Goal: Information Seeking & Learning: Check status

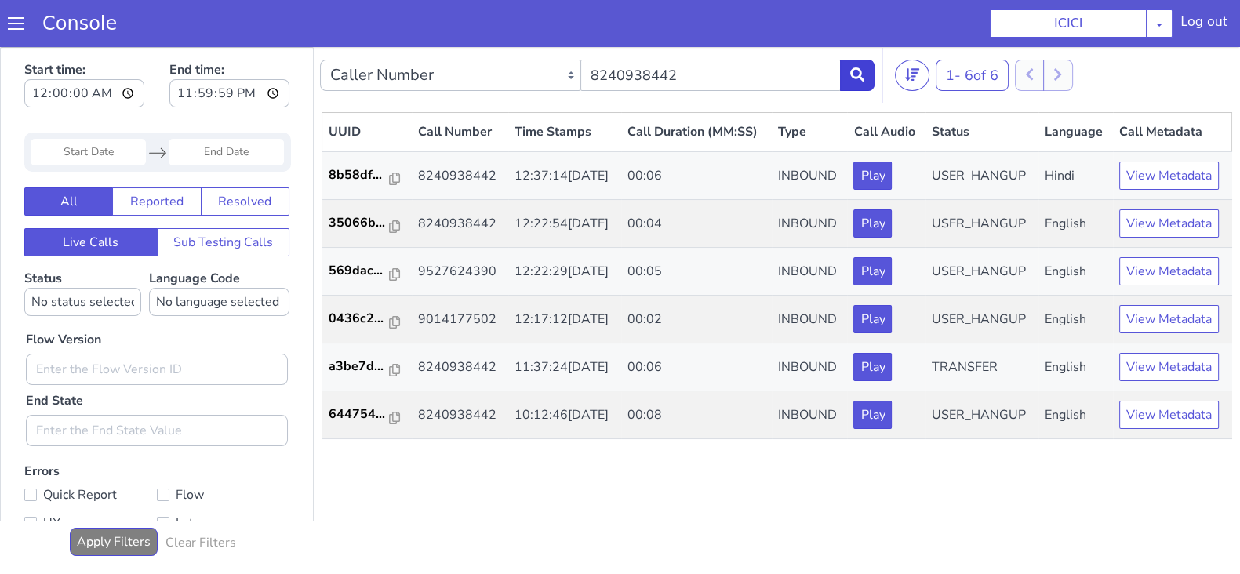
type input "8240938442"
click at [862, 81] on button at bounding box center [857, 75] width 34 height 31
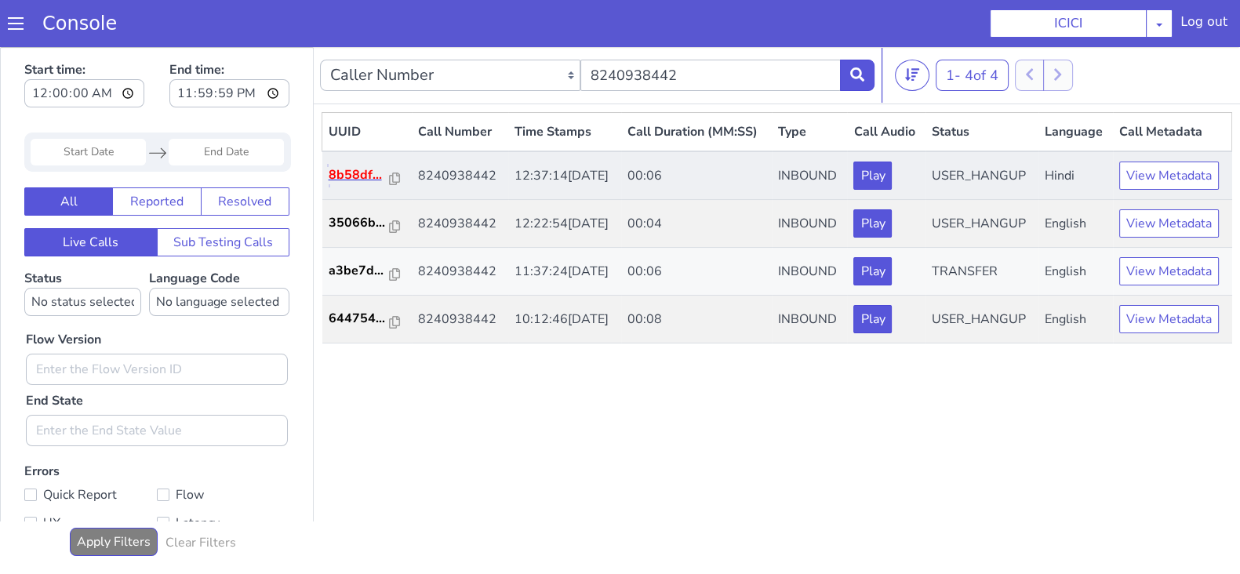
click at [350, 170] on p "8b58df..." at bounding box center [358, 174] width 61 height 19
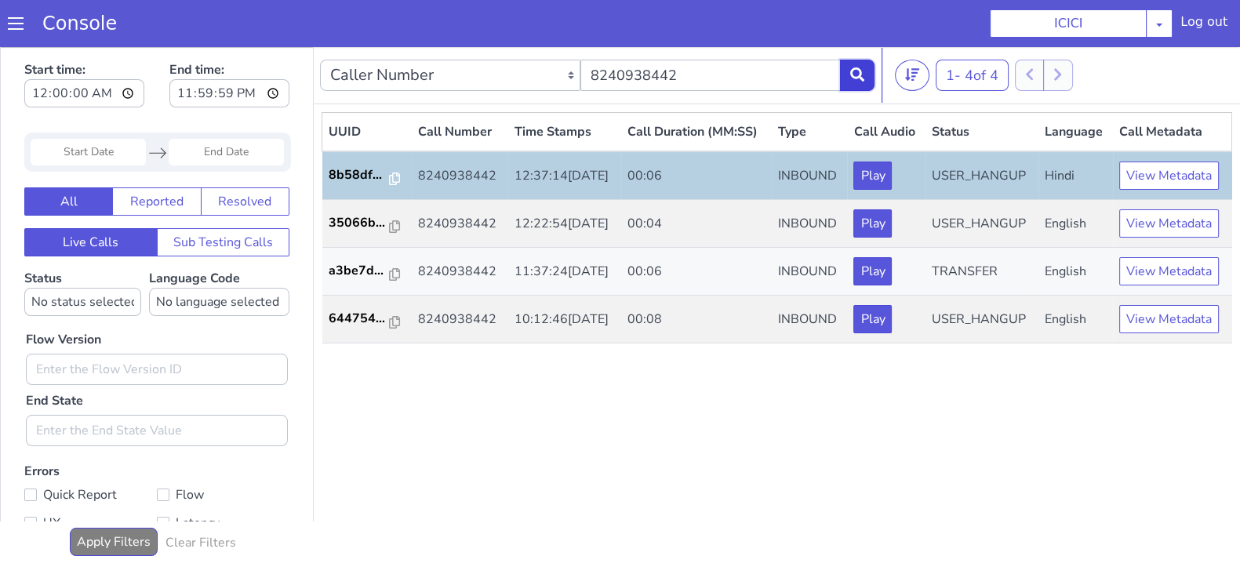
click at [858, 64] on button at bounding box center [857, 75] width 34 height 31
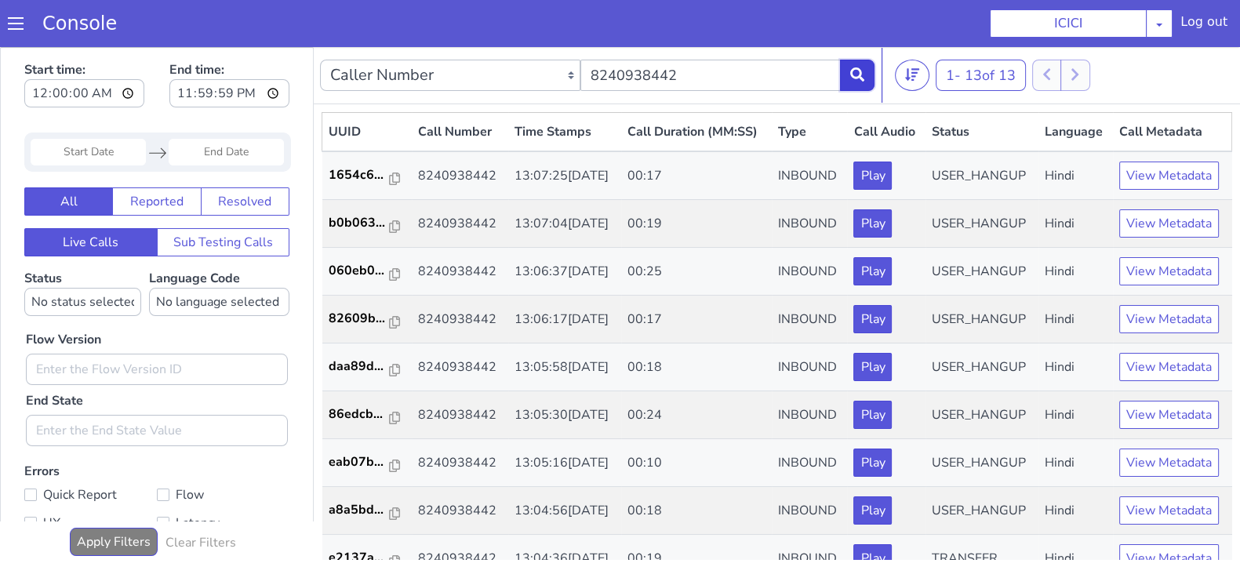
scroll to position [352, 0]
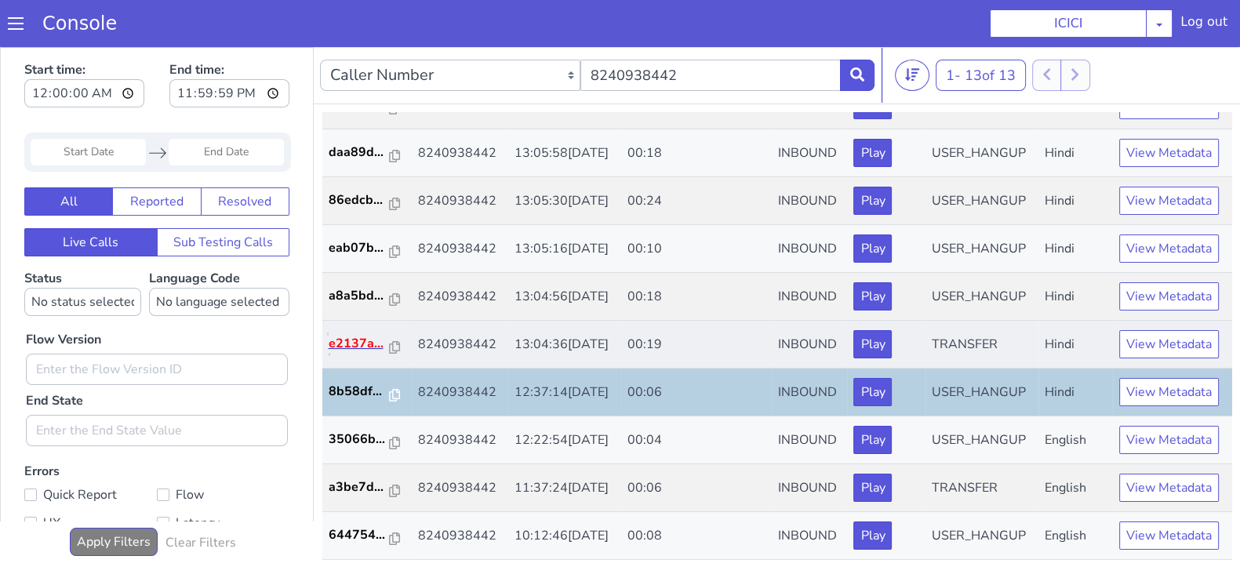
click at [348, 334] on p "e2137a..." at bounding box center [358, 343] width 61 height 19
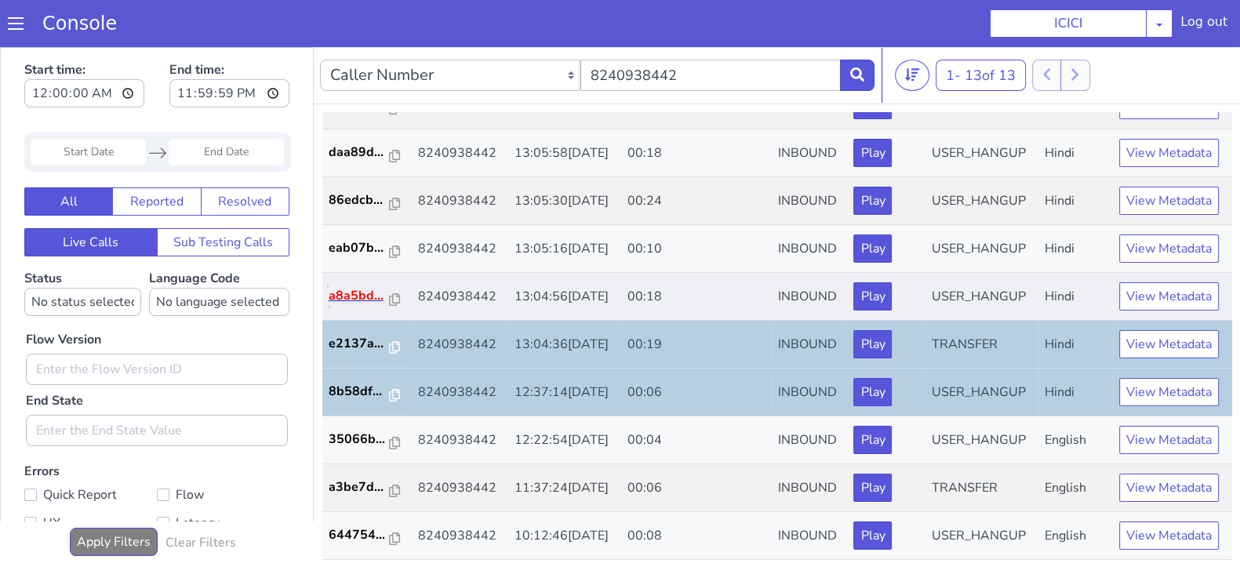
click at [369, 286] on p "a8a5bd..." at bounding box center [358, 295] width 61 height 19
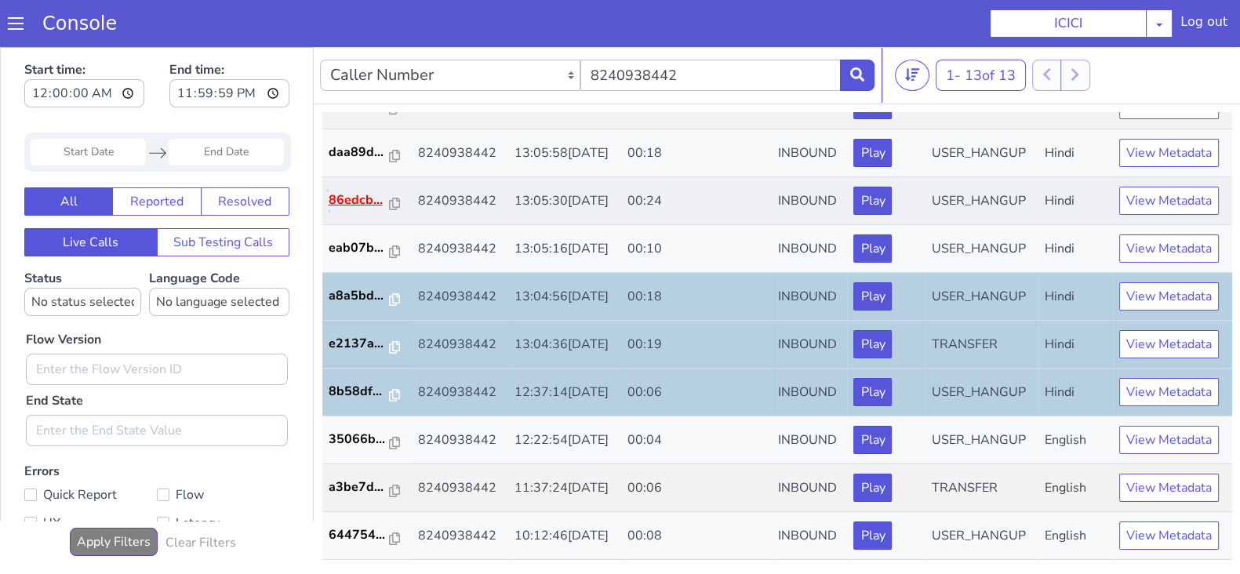
click at [348, 191] on p "86edcb..." at bounding box center [358, 200] width 61 height 19
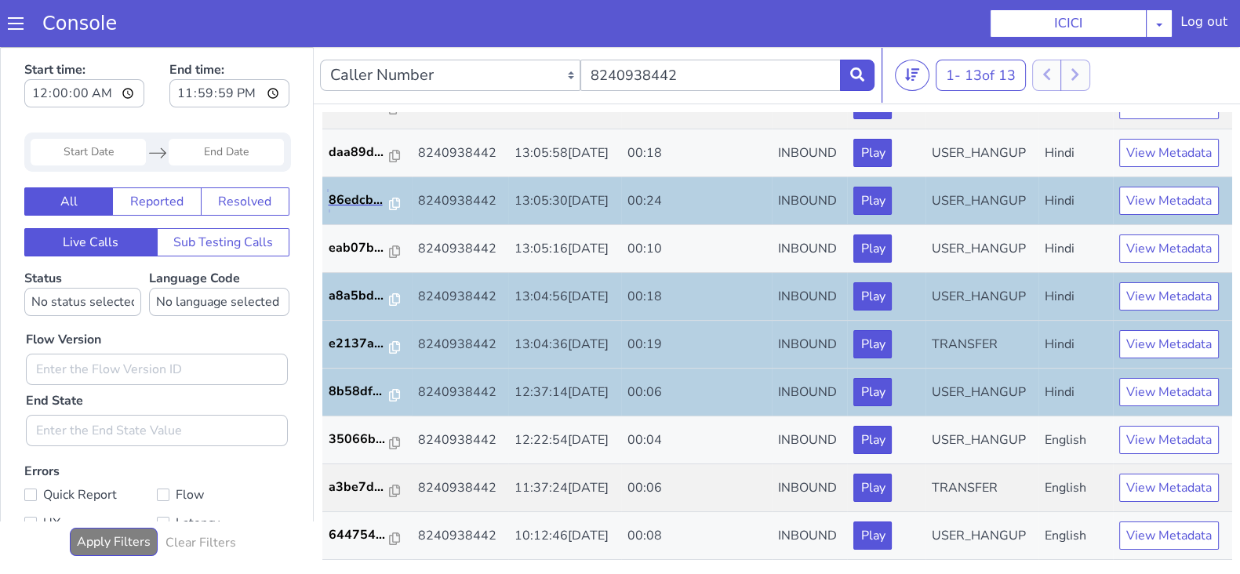
scroll to position [0, 0]
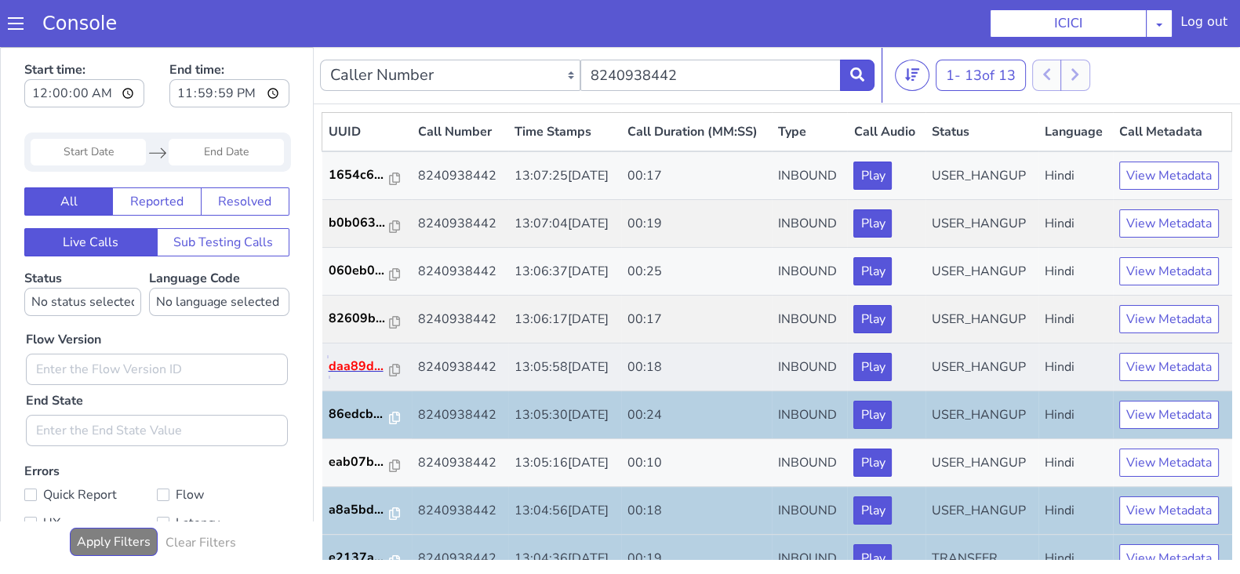
click at [364, 376] on p "daa89d..." at bounding box center [358, 366] width 61 height 19
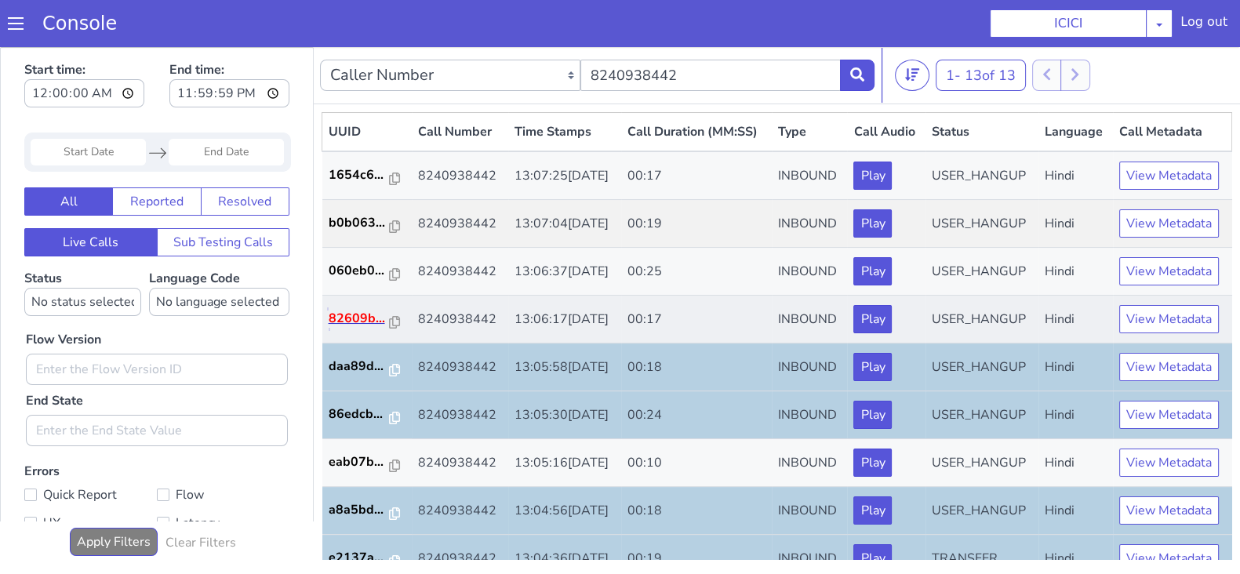
click at [349, 328] on p "82609b..." at bounding box center [358, 318] width 61 height 19
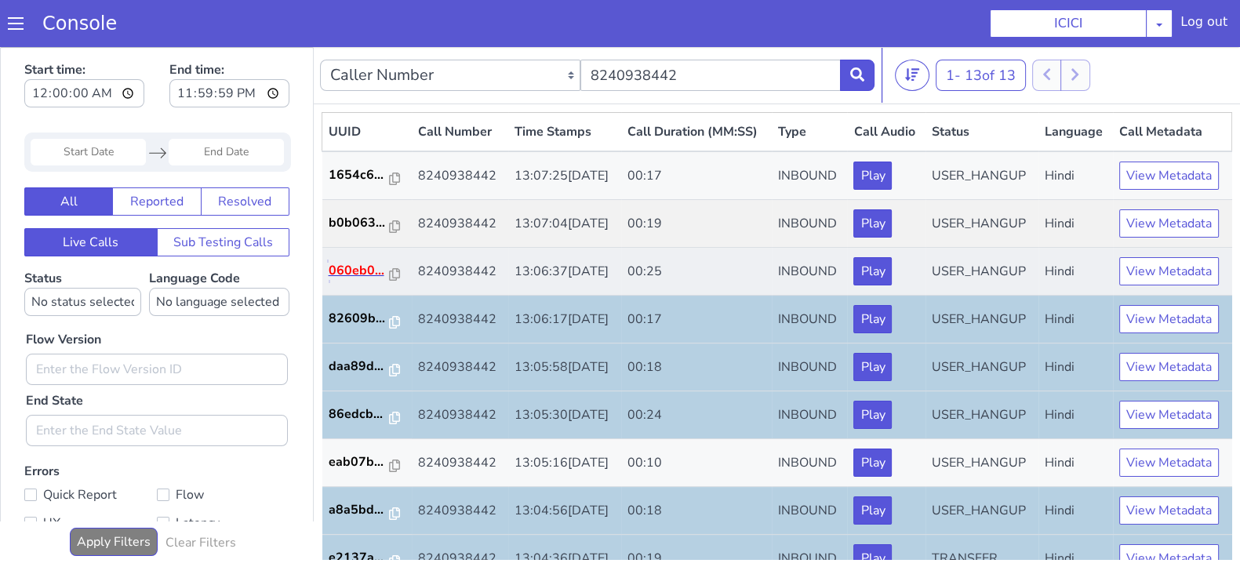
click at [339, 280] on p "060eb0..." at bounding box center [358, 270] width 61 height 19
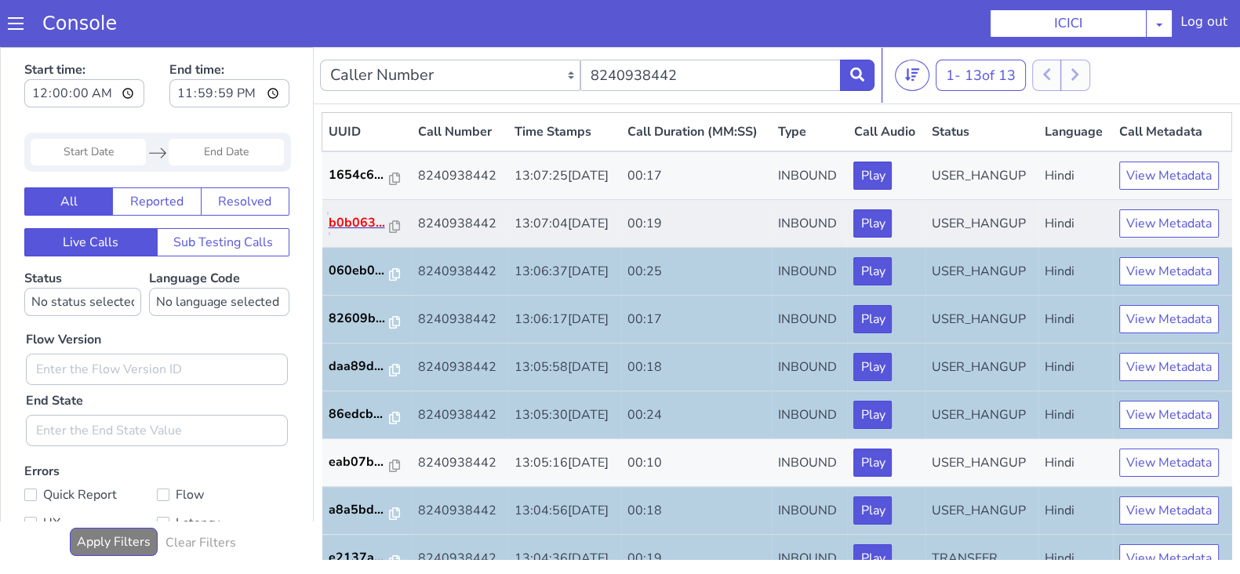
click at [336, 232] on p "b0b063..." at bounding box center [358, 222] width 61 height 19
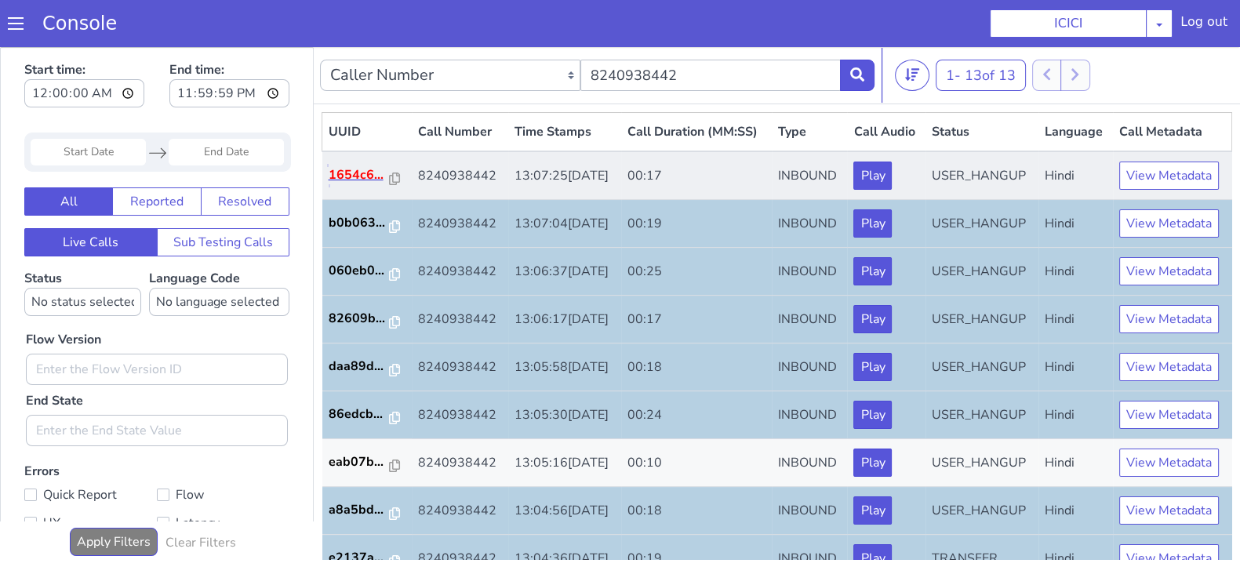
click at [358, 184] on p "1654c6..." at bounding box center [358, 174] width 61 height 19
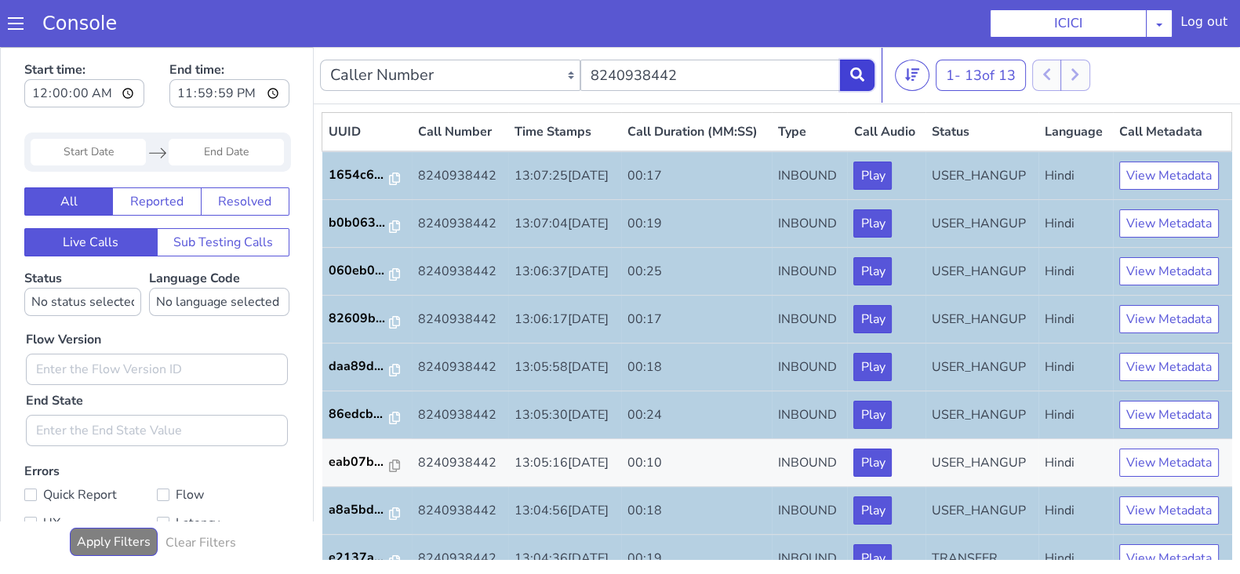
click at [848, 68] on button at bounding box center [857, 75] width 34 height 31
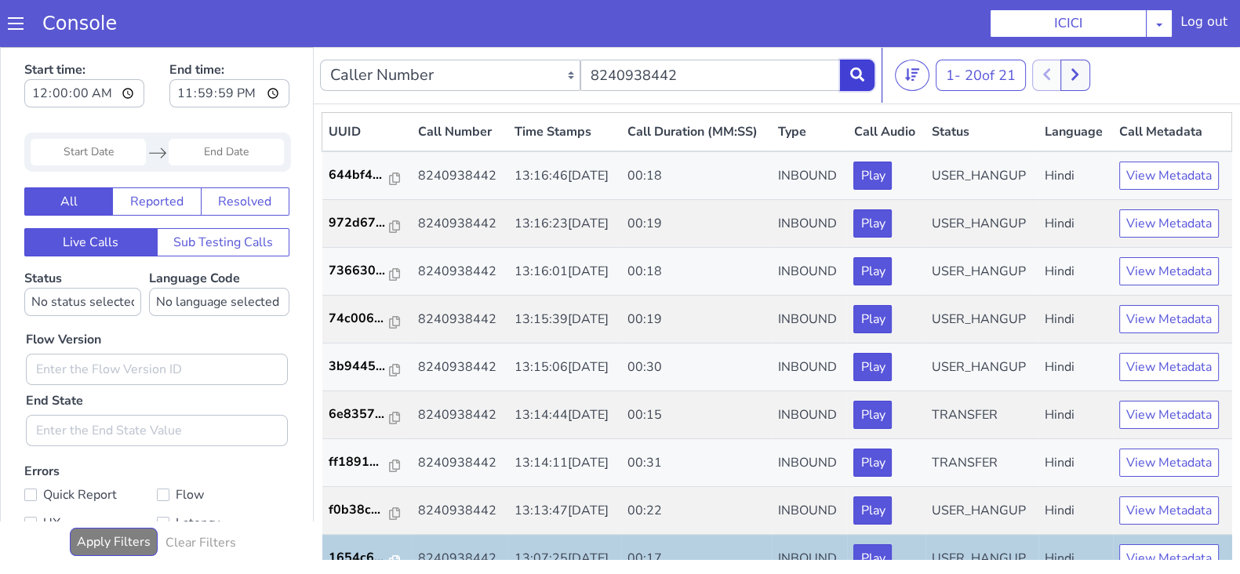
scroll to position [391, 0]
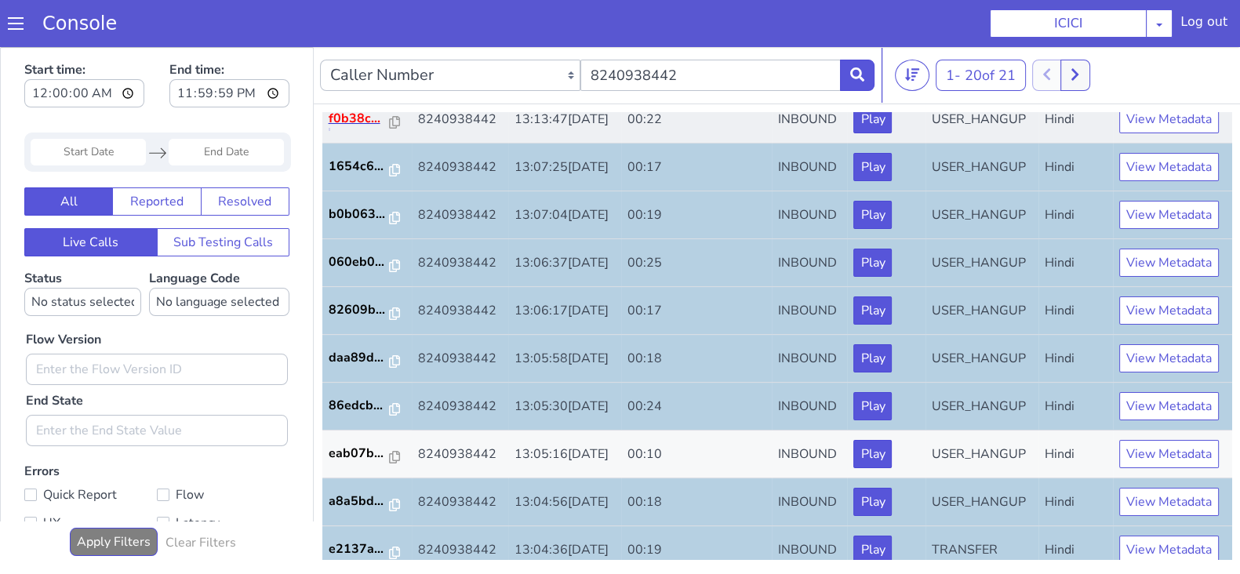
click at [341, 128] on p "f0b38c..." at bounding box center [358, 118] width 61 height 19
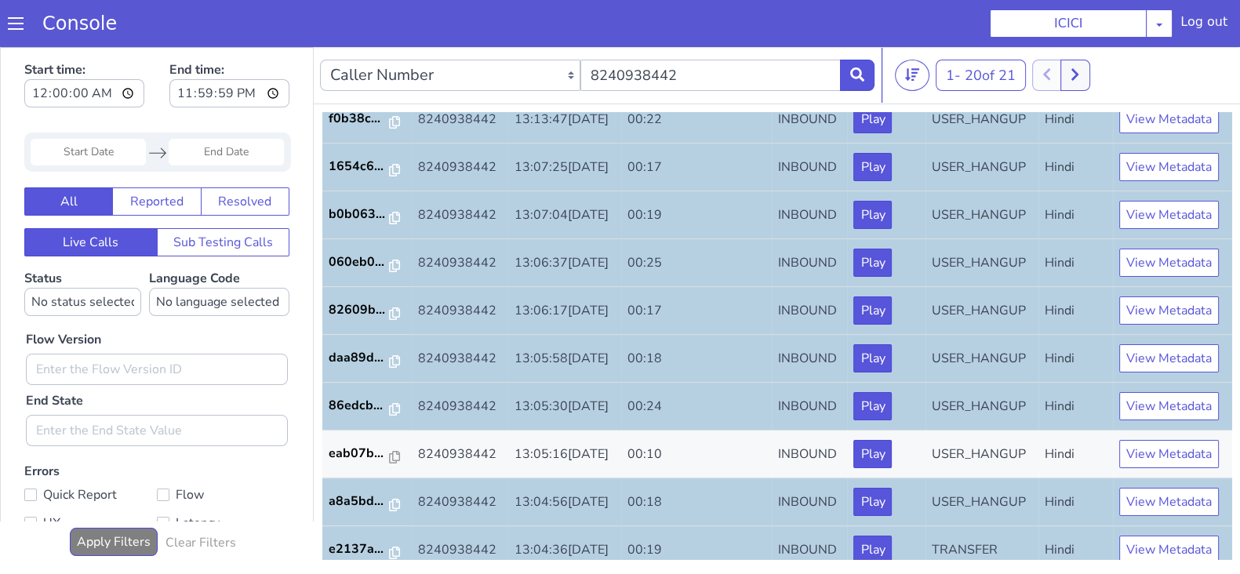
click at [347, 80] on p "ff1891..." at bounding box center [358, 70] width 61 height 19
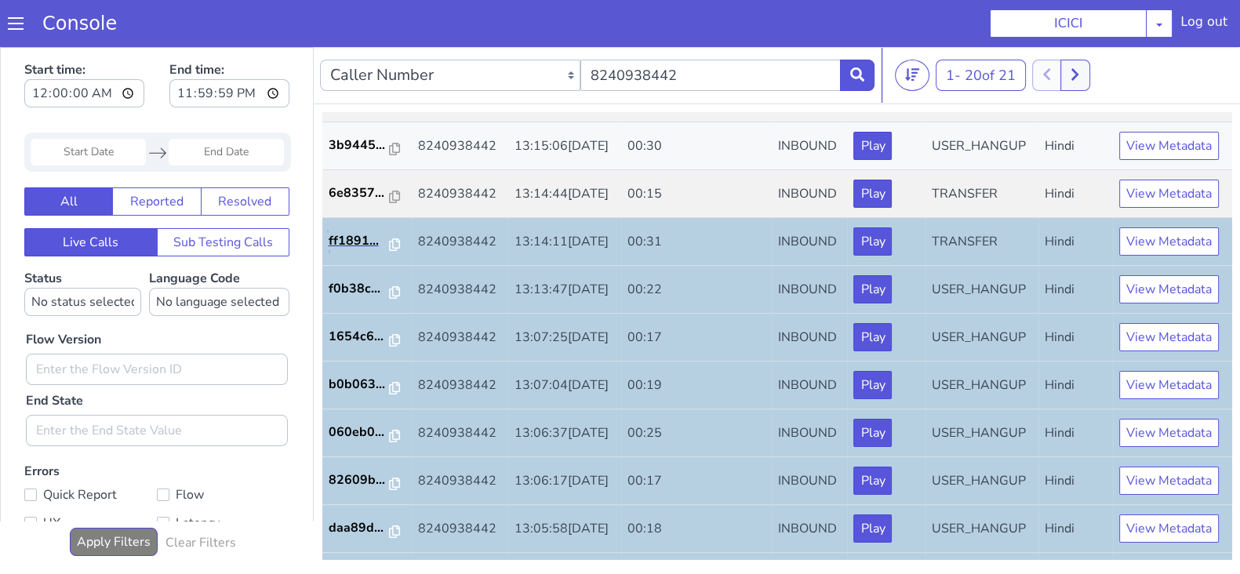
scroll to position [129, 0]
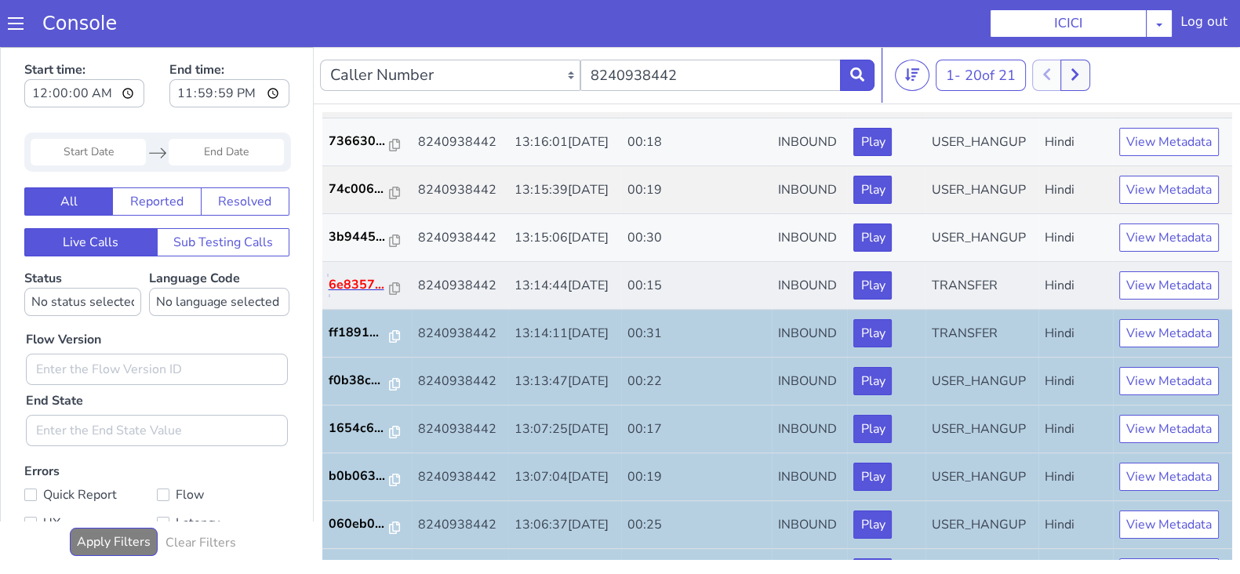
click at [368, 294] on p "6e8357..." at bounding box center [358, 284] width 61 height 19
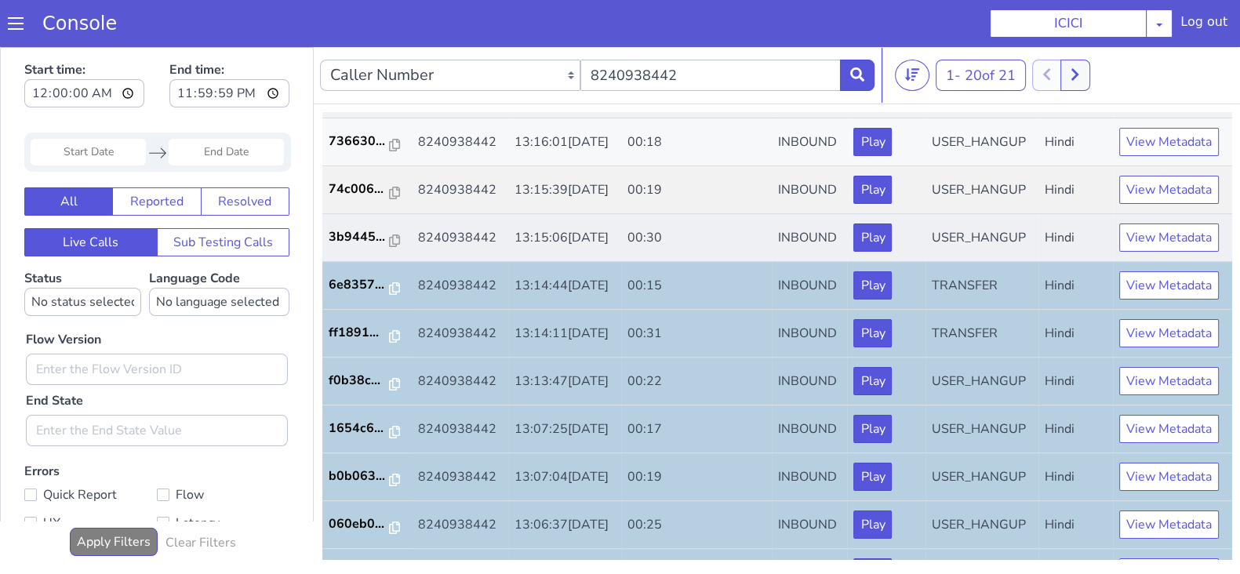
click at [340, 262] on td "3b9445..." at bounding box center [366, 238] width 89 height 48
click at [346, 246] on p "3b9445..." at bounding box center [358, 236] width 61 height 19
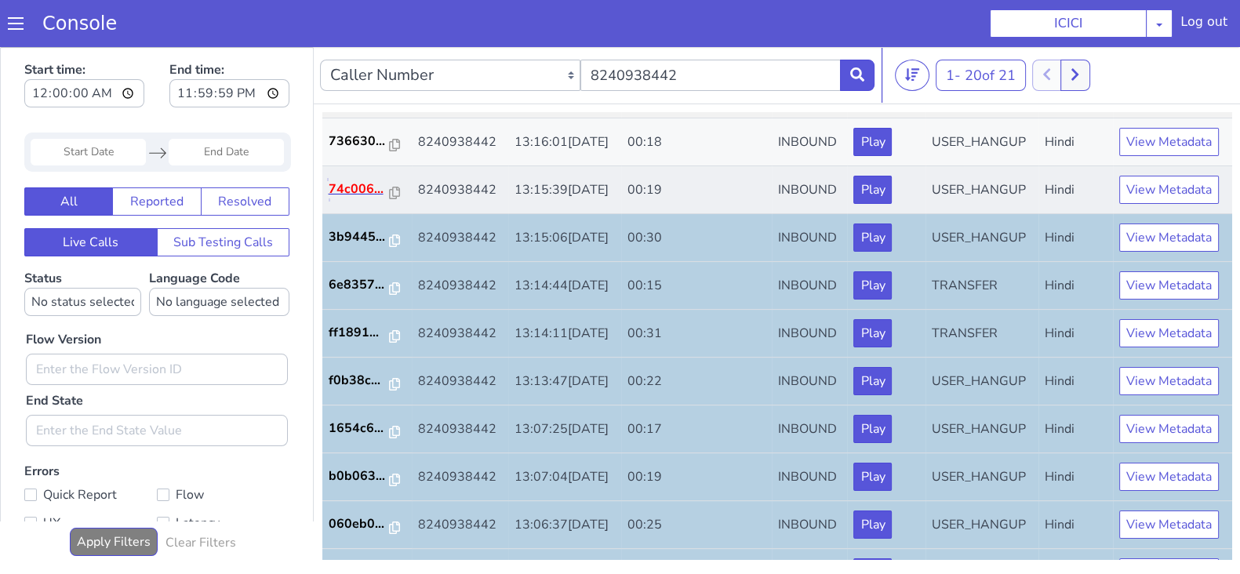
click at [352, 198] on p "74c006..." at bounding box center [358, 189] width 61 height 19
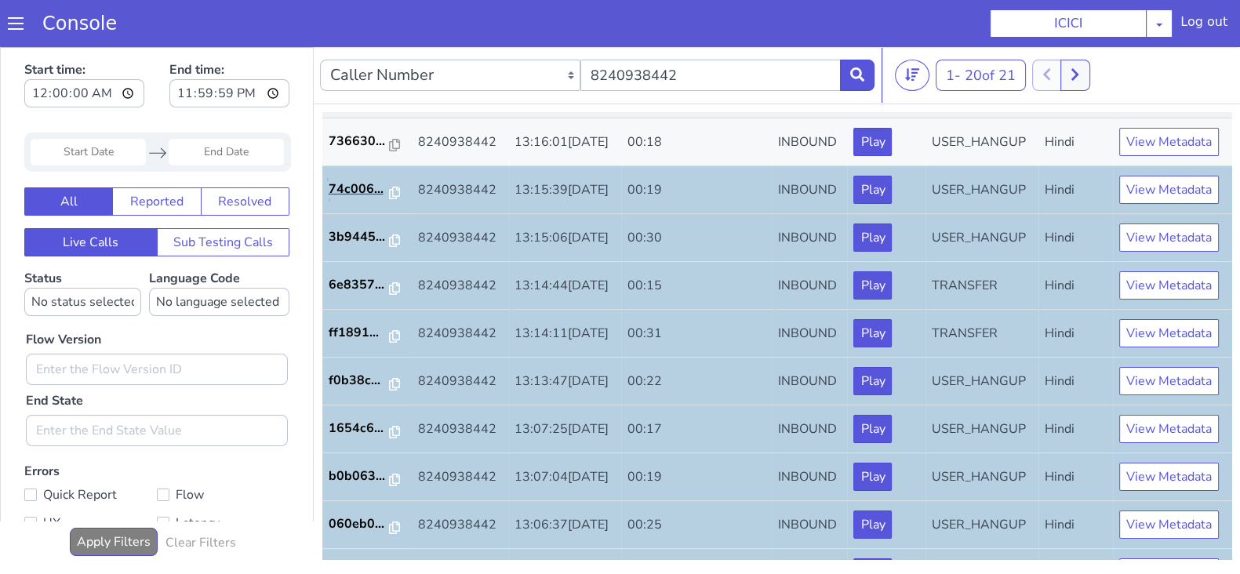
scroll to position [90, 0]
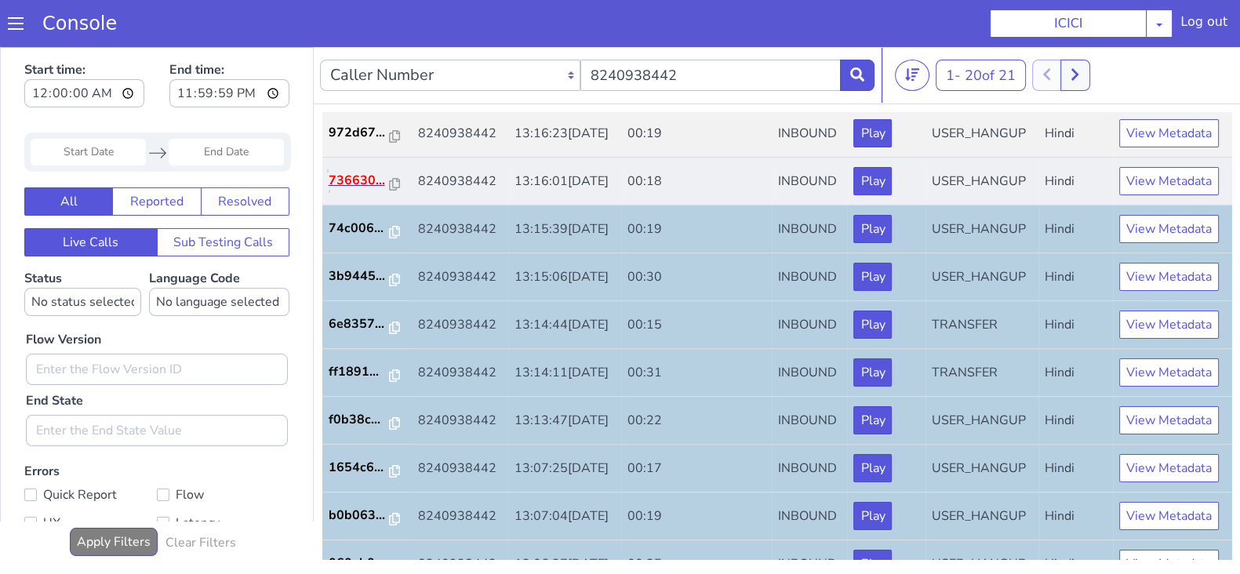
click at [359, 190] on p "736630..." at bounding box center [358, 180] width 61 height 19
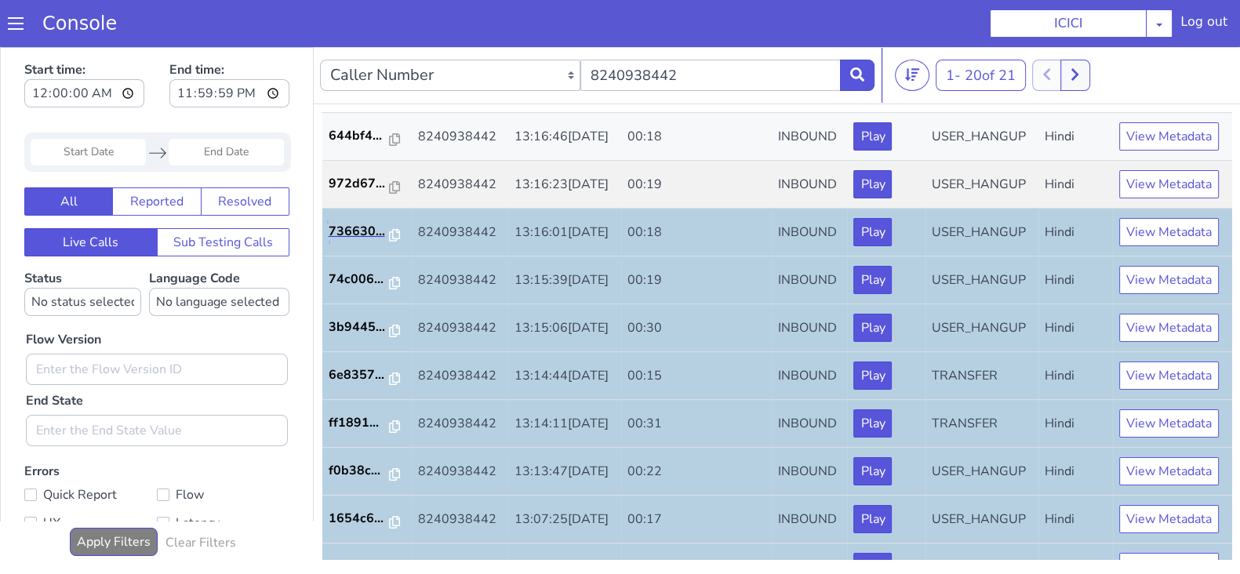
scroll to position [0, 0]
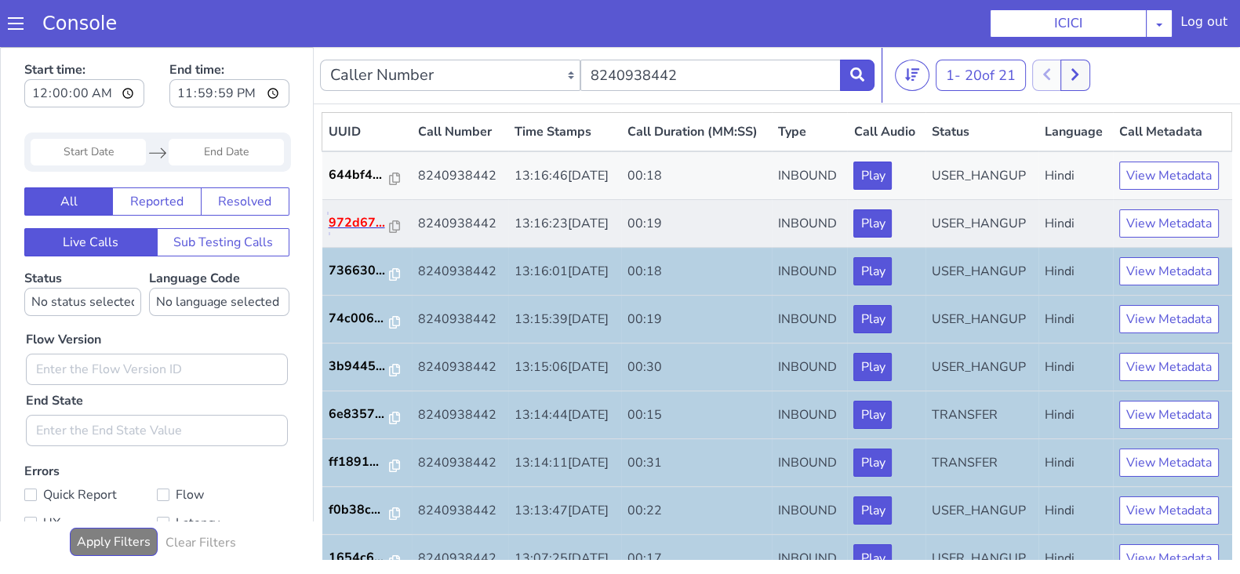
click at [362, 232] on p "972d67..." at bounding box center [358, 222] width 61 height 19
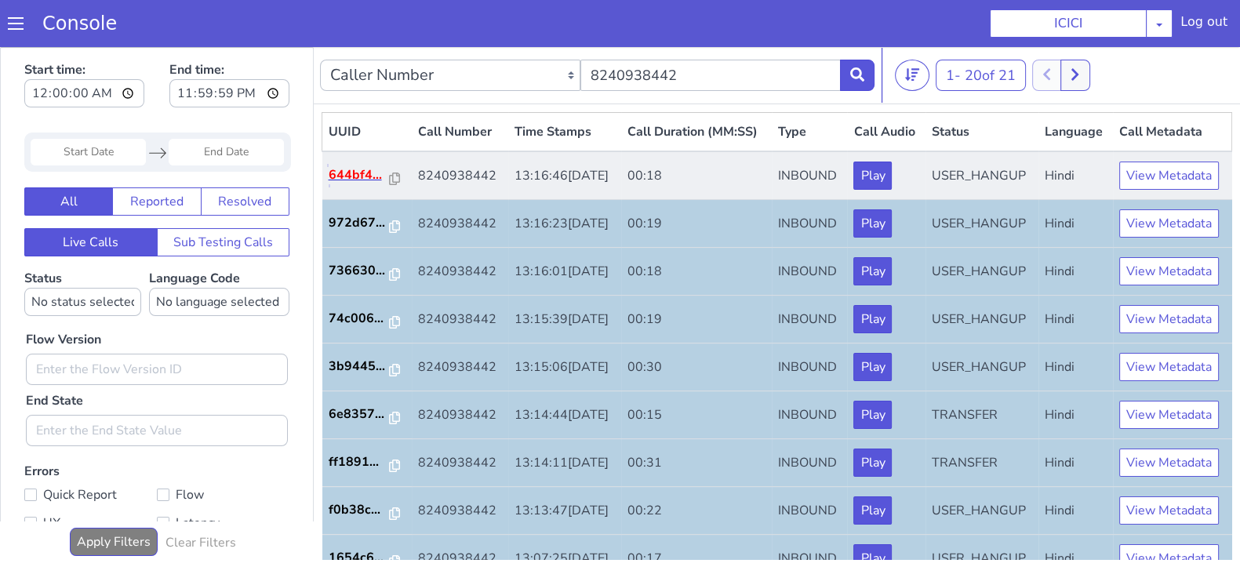
click at [342, 184] on p "644bf4..." at bounding box center [358, 174] width 61 height 19
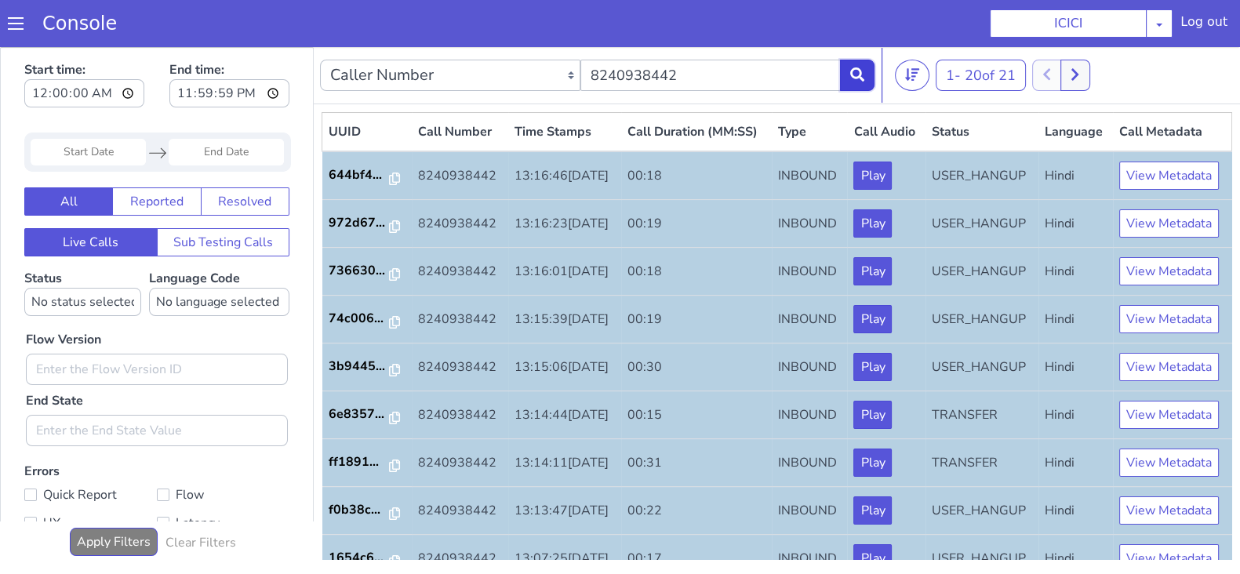
click at [844, 74] on button at bounding box center [857, 75] width 34 height 31
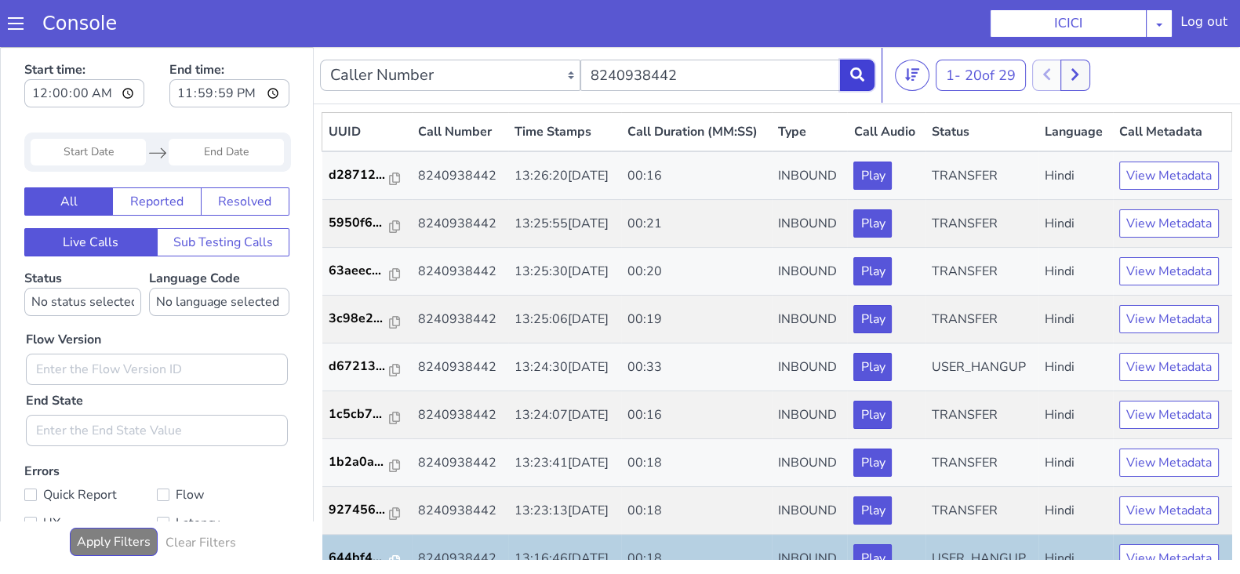
scroll to position [391, 0]
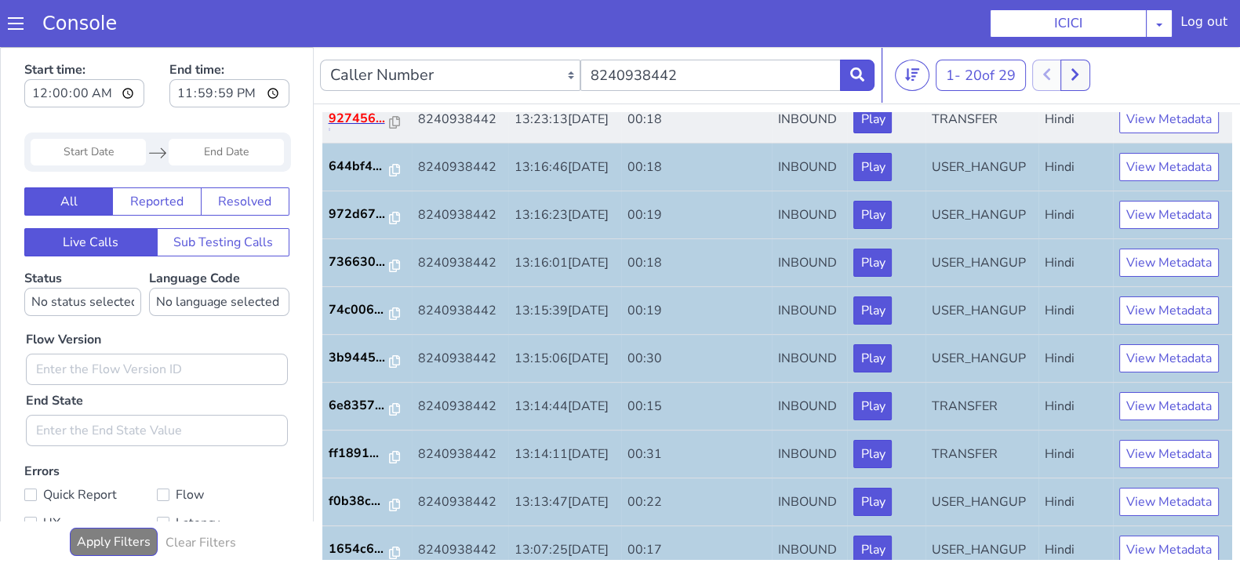
click at [341, 128] on p "927456..." at bounding box center [358, 118] width 61 height 19
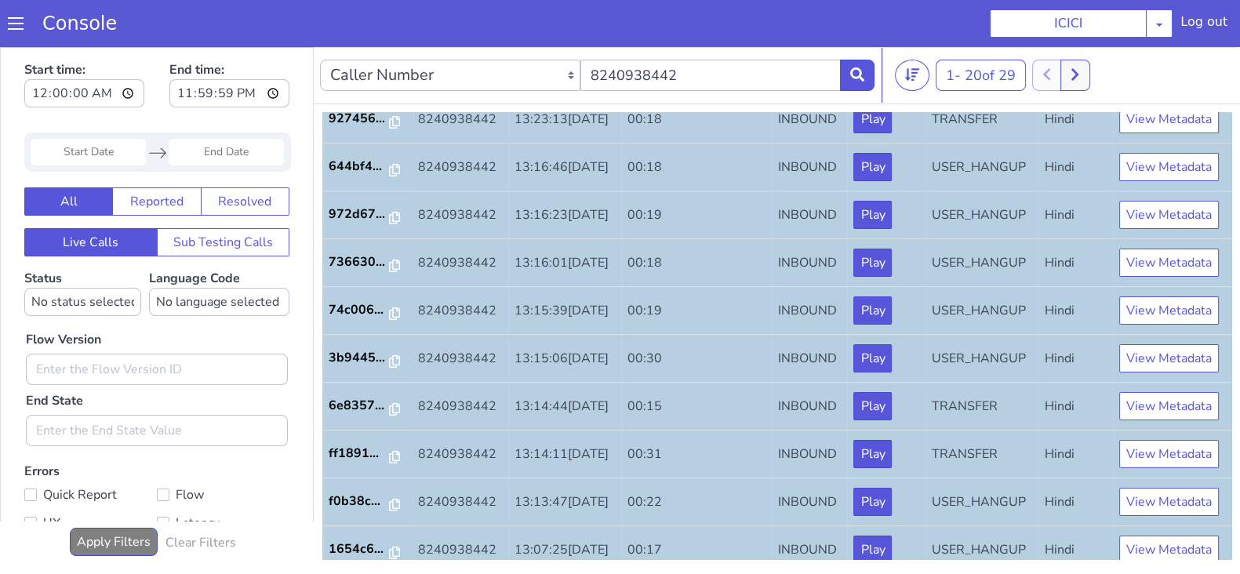
click at [345, 80] on p "1b2a0a..." at bounding box center [358, 70] width 61 height 19
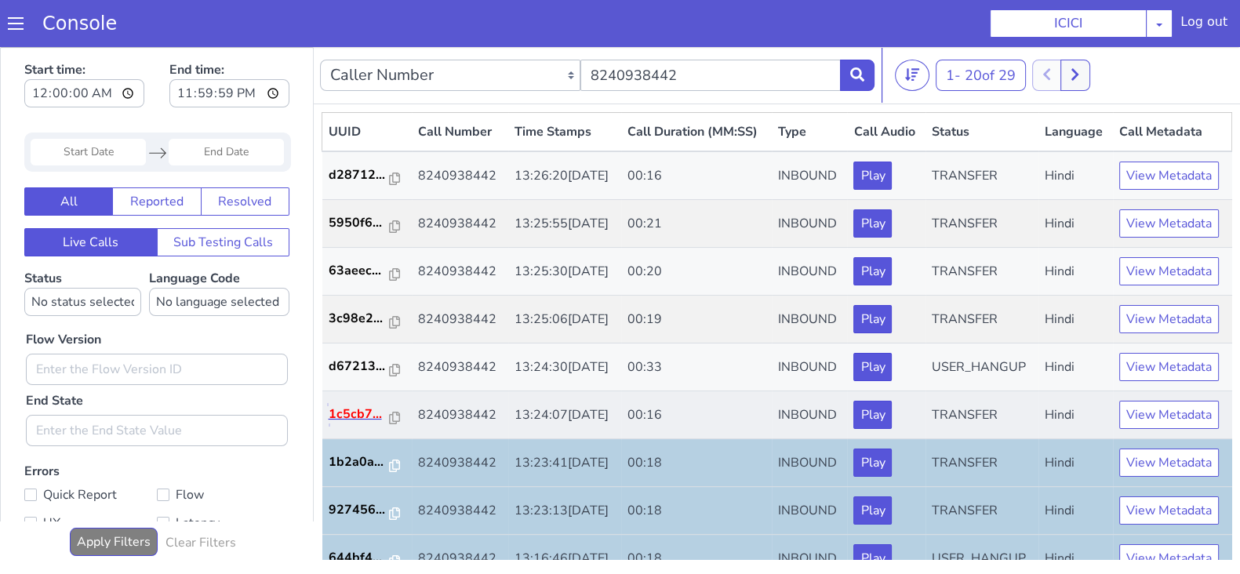
click at [353, 423] on p "1c5cb7..." at bounding box center [358, 414] width 61 height 19
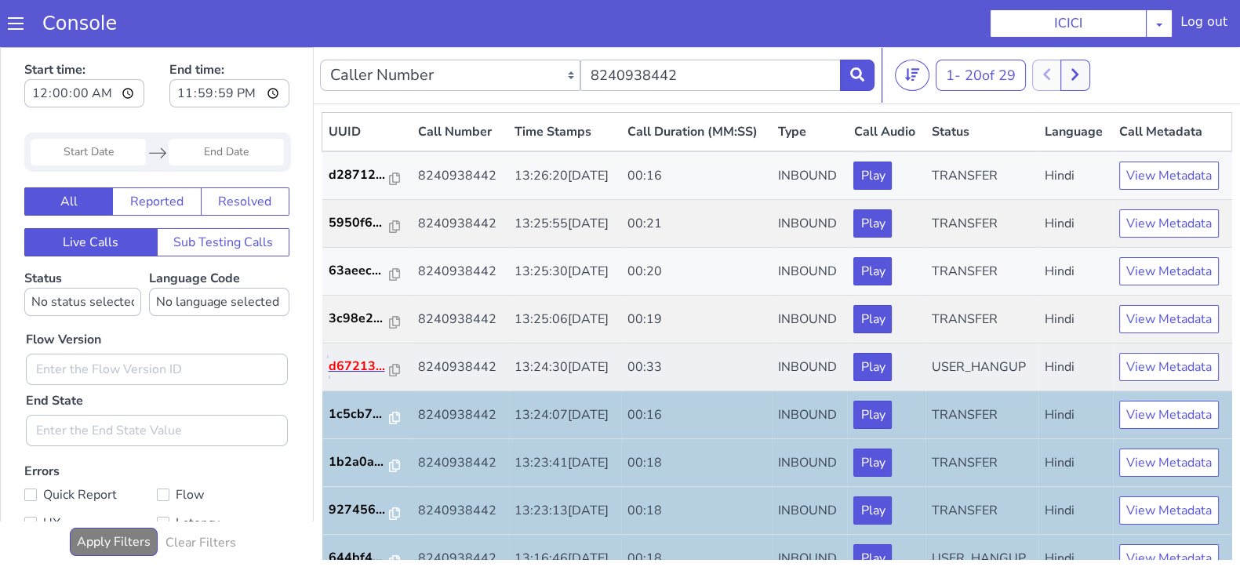
click at [361, 376] on p "d67213..." at bounding box center [358, 366] width 61 height 19
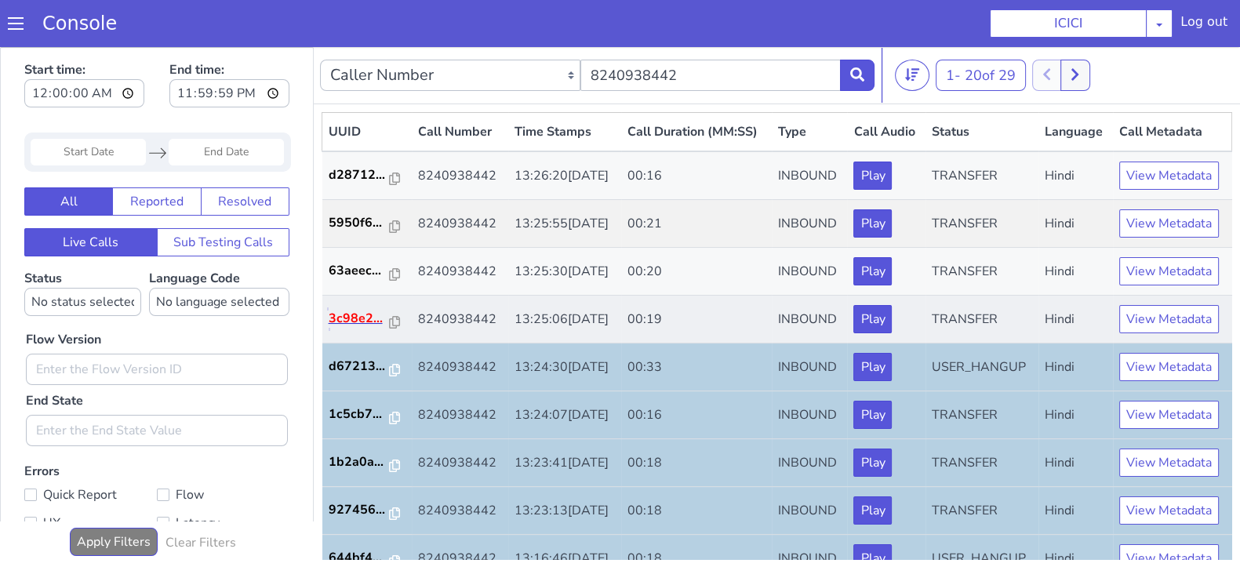
click at [355, 328] on p "3c98e2..." at bounding box center [358, 318] width 61 height 19
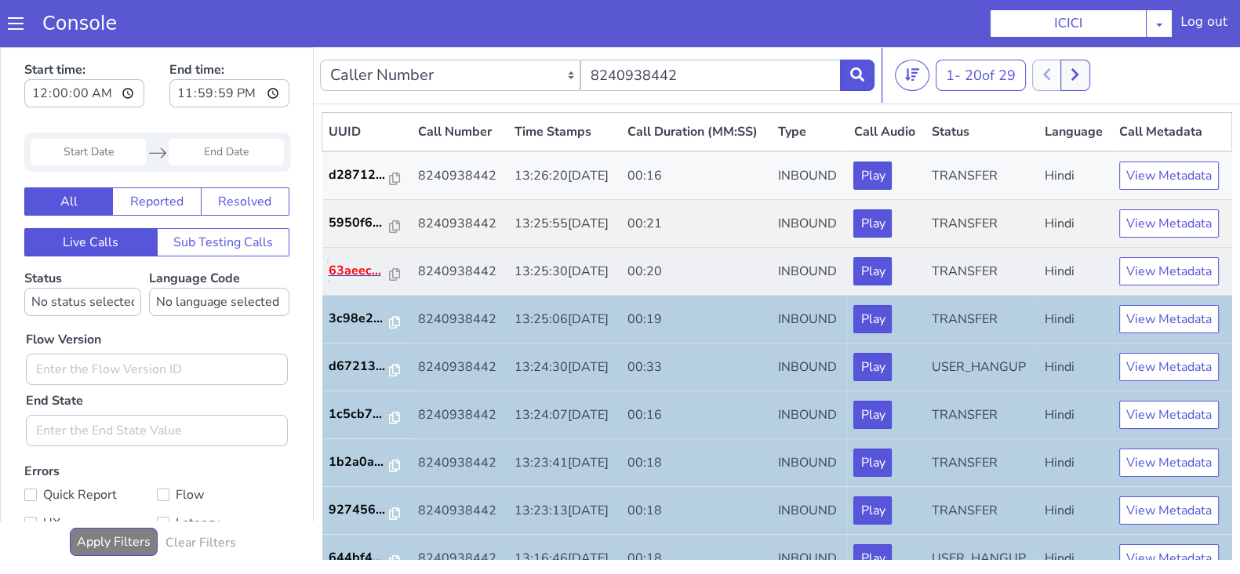
click at [349, 280] on p "63aeec..." at bounding box center [358, 270] width 61 height 19
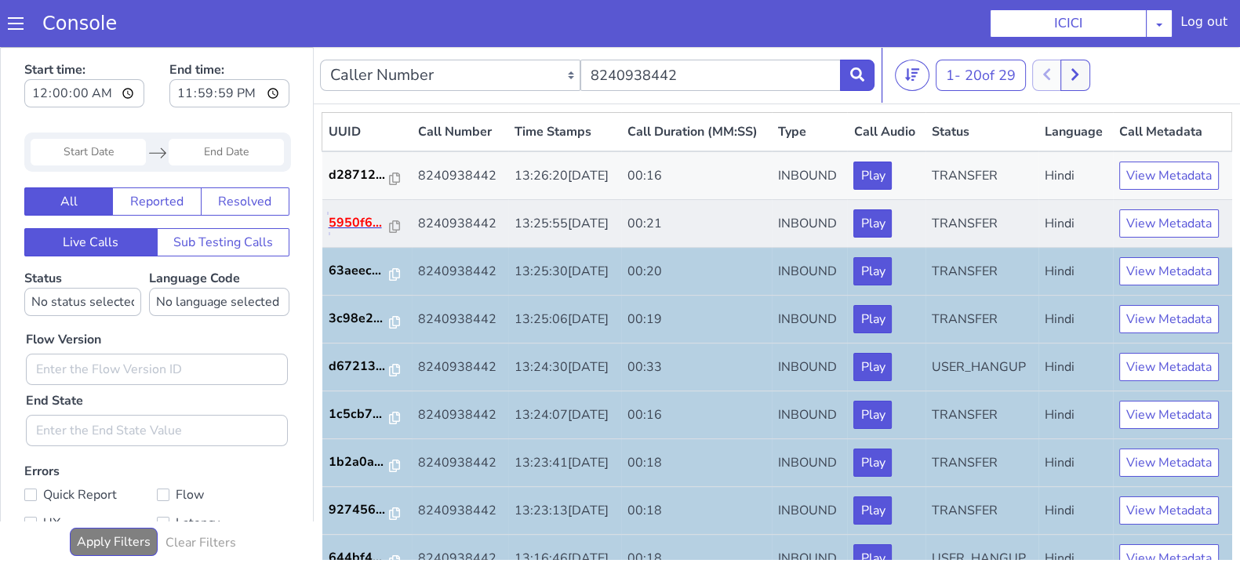
click at [331, 232] on p "5950f6..." at bounding box center [358, 222] width 61 height 19
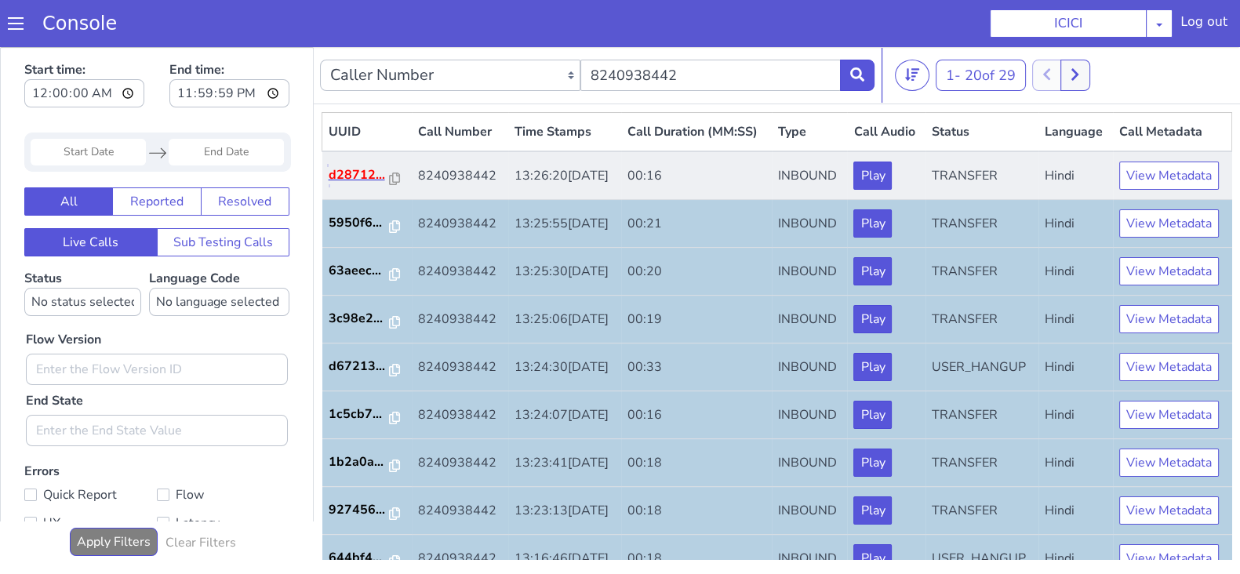
click at [344, 184] on p "d28712..." at bounding box center [358, 174] width 61 height 19
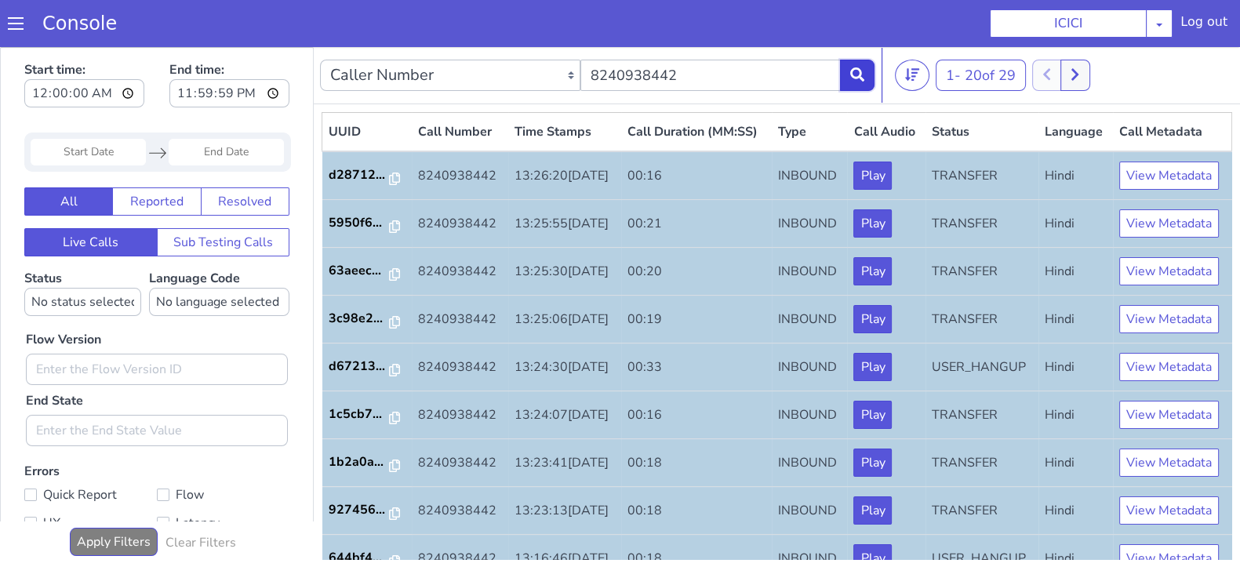
click at [869, 66] on button at bounding box center [857, 75] width 34 height 31
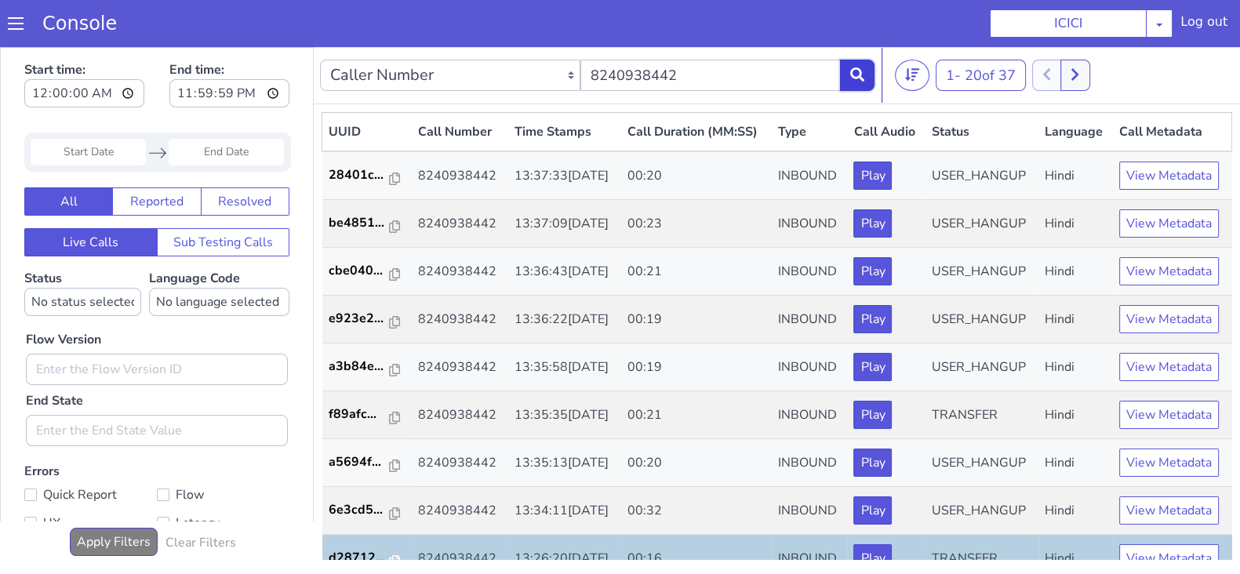
scroll to position [391, 0]
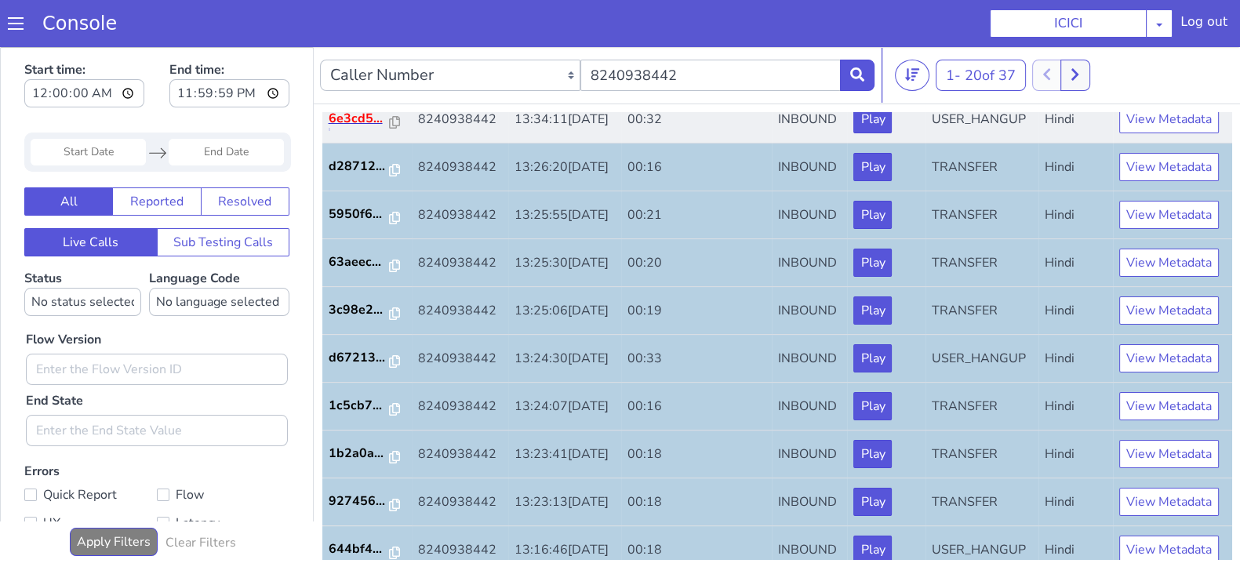
click at [354, 128] on p "6e3cd5..." at bounding box center [358, 118] width 61 height 19
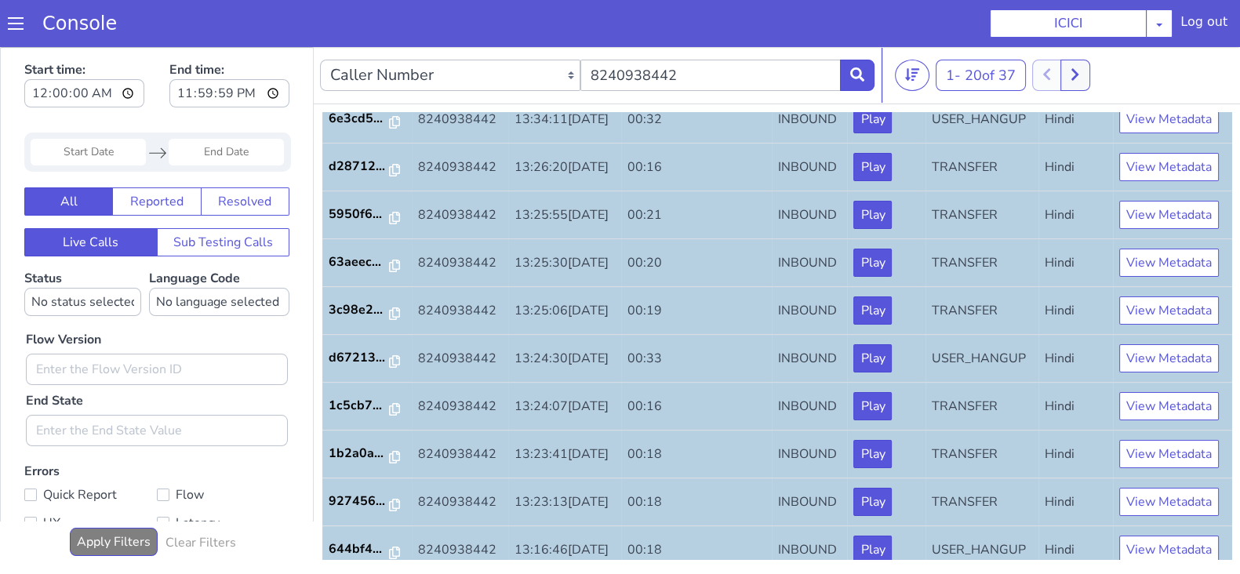
click at [353, 96] on td "a5694f..." at bounding box center [366, 72] width 89 height 48
click at [350, 80] on p "a5694f..." at bounding box center [358, 70] width 61 height 19
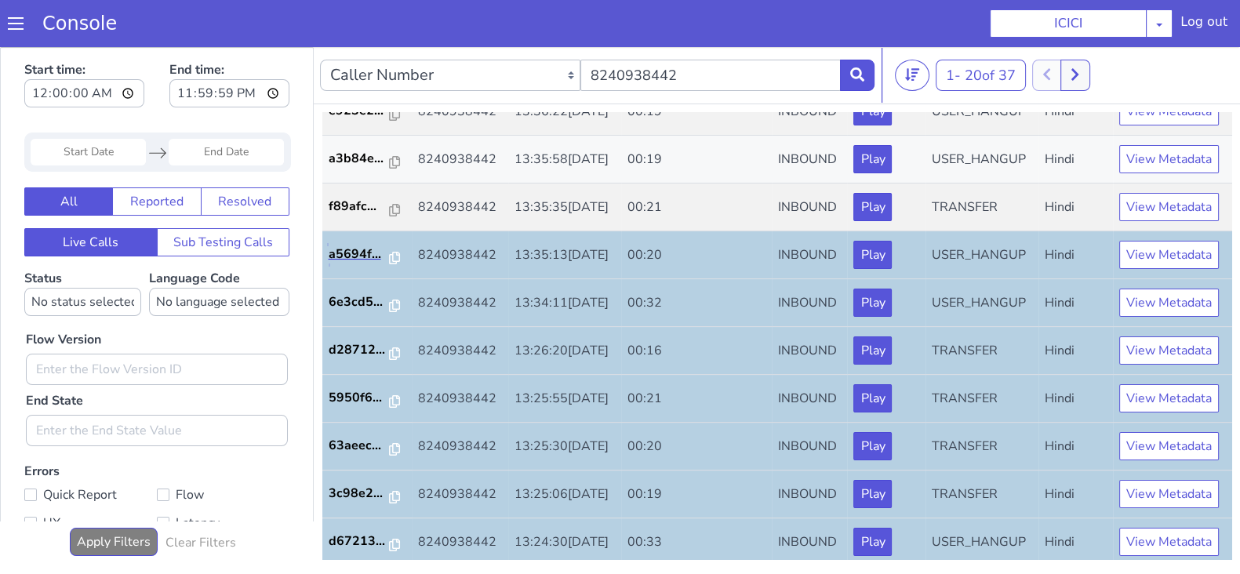
scroll to position [169, 0]
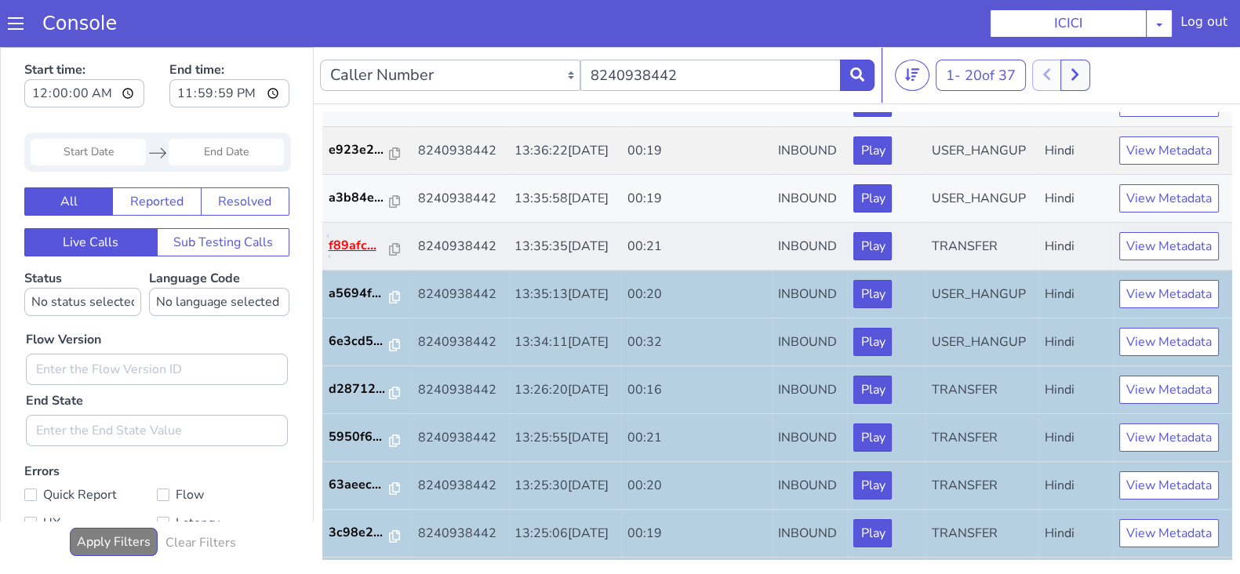
click at [347, 255] on p "f89afc..." at bounding box center [358, 245] width 61 height 19
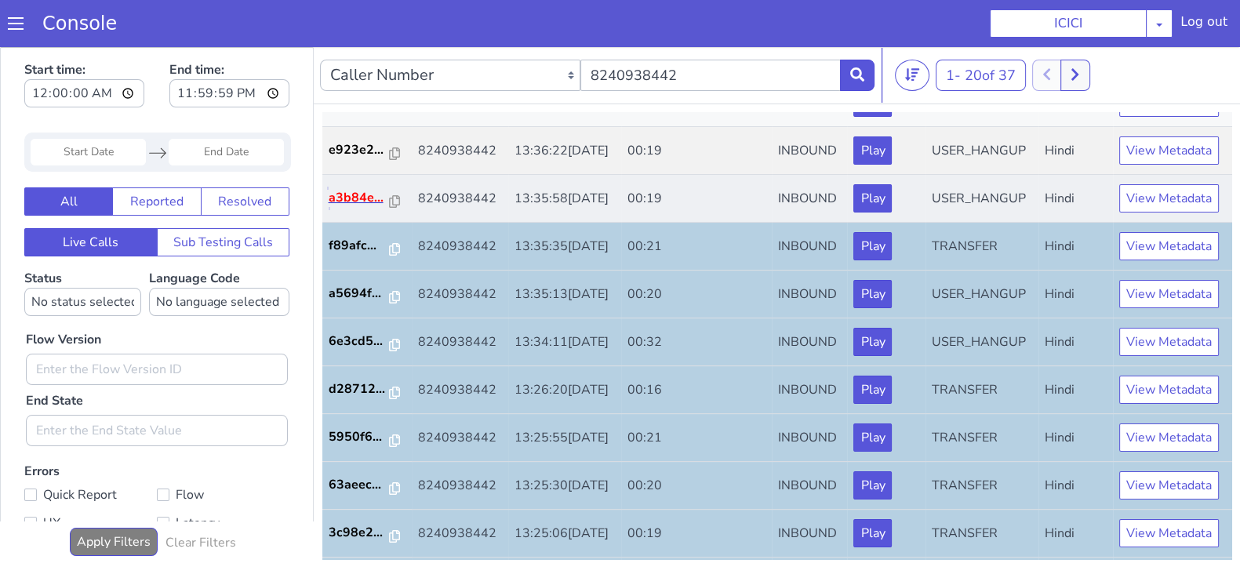
click at [339, 207] on p "a3b84e..." at bounding box center [358, 197] width 61 height 19
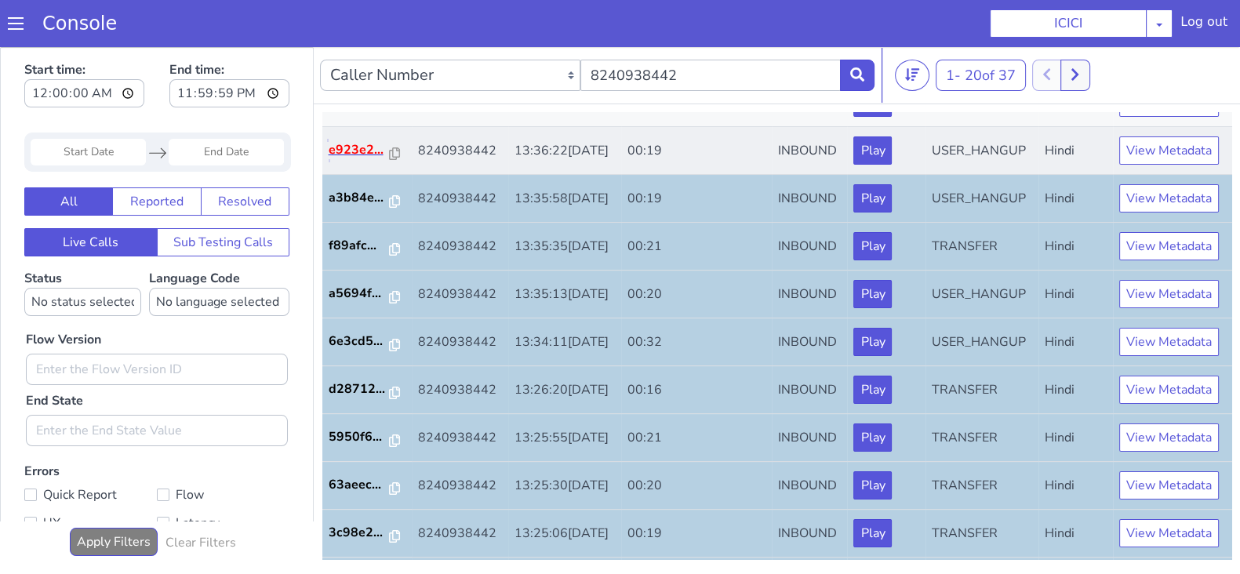
click at [355, 159] on p "e923e2..." at bounding box center [358, 149] width 61 height 19
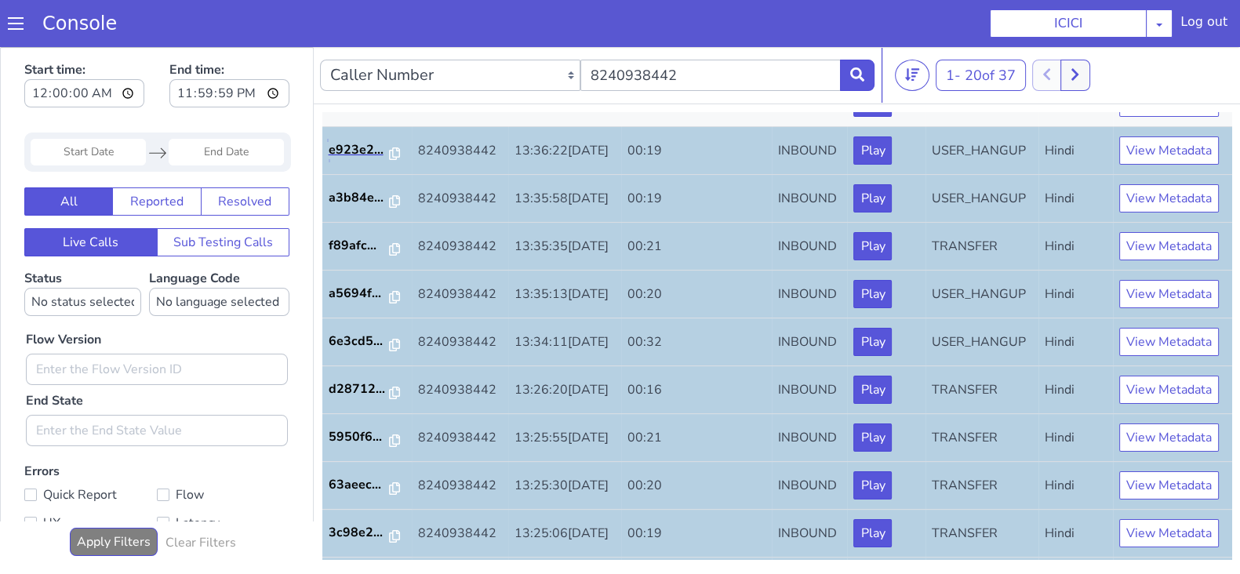
scroll to position [0, 0]
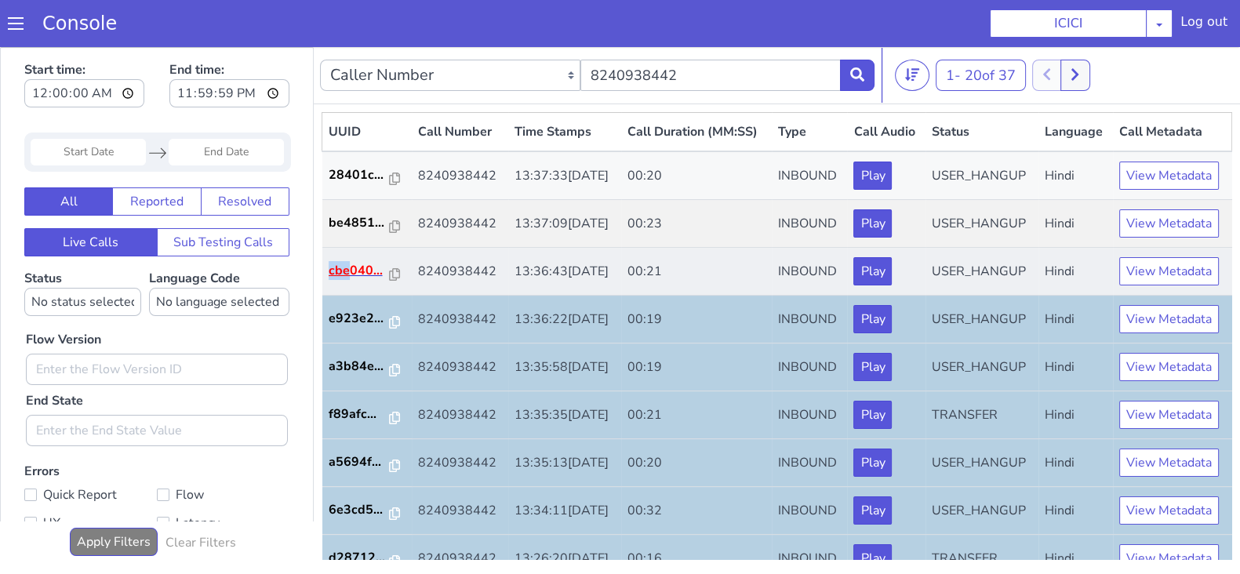
drag, startPoint x: 326, startPoint y: 314, endPoint x: 347, endPoint y: 312, distance: 21.2
click at [347, 296] on td "cbe040..." at bounding box center [366, 272] width 89 height 48
click at [347, 280] on p "cbe040..." at bounding box center [358, 270] width 61 height 19
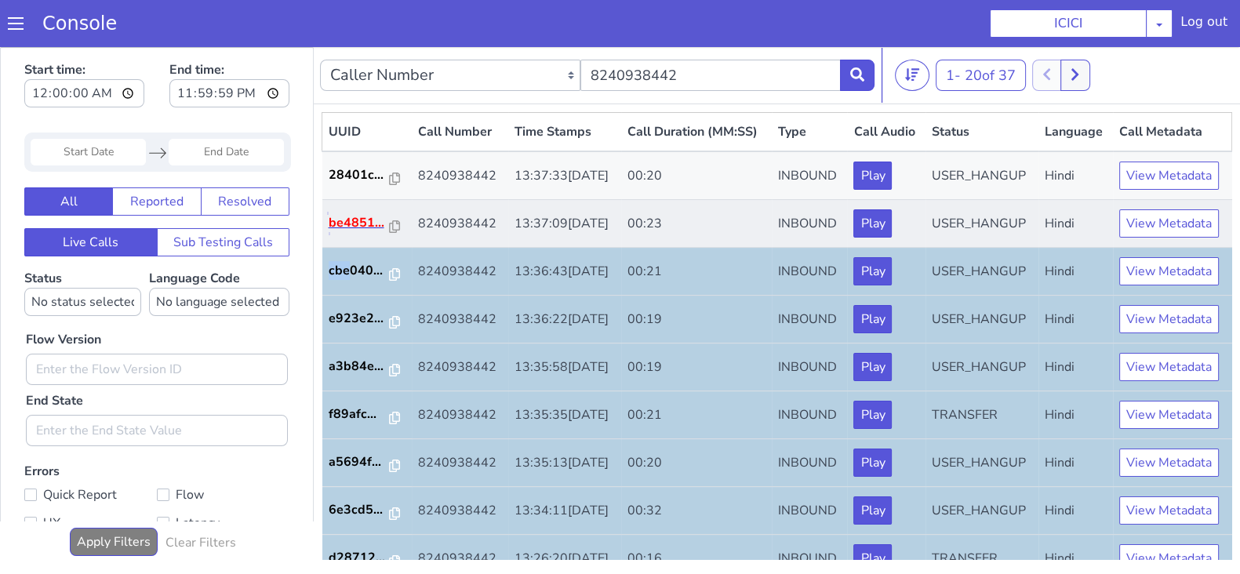
click at [354, 232] on p "be4851..." at bounding box center [358, 222] width 61 height 19
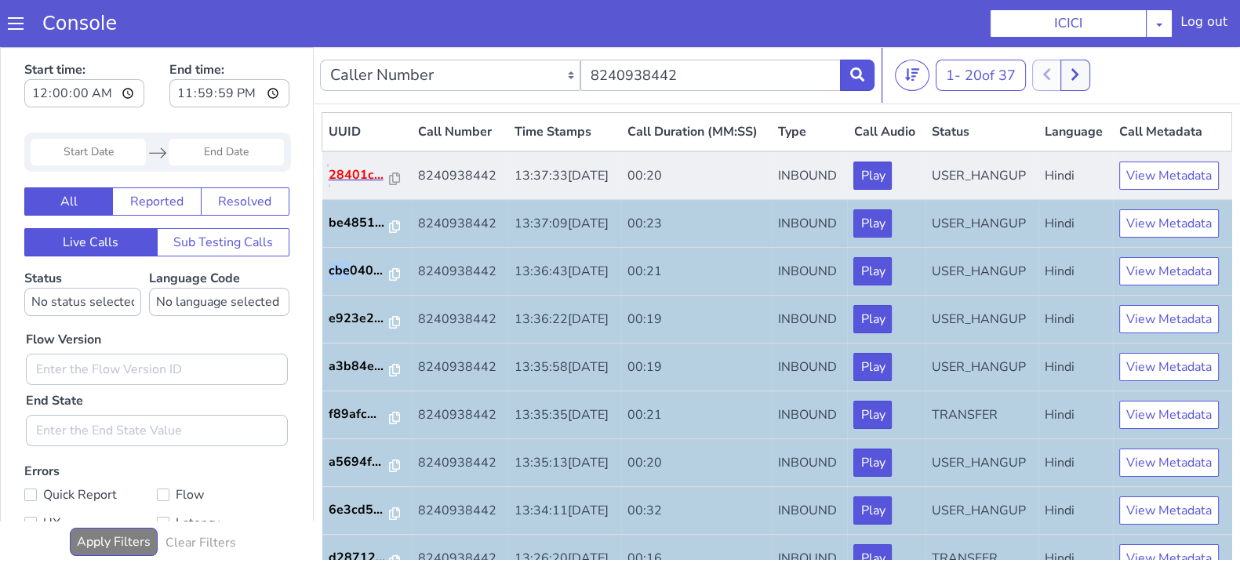
click at [339, 184] on p "28401c..." at bounding box center [358, 174] width 61 height 19
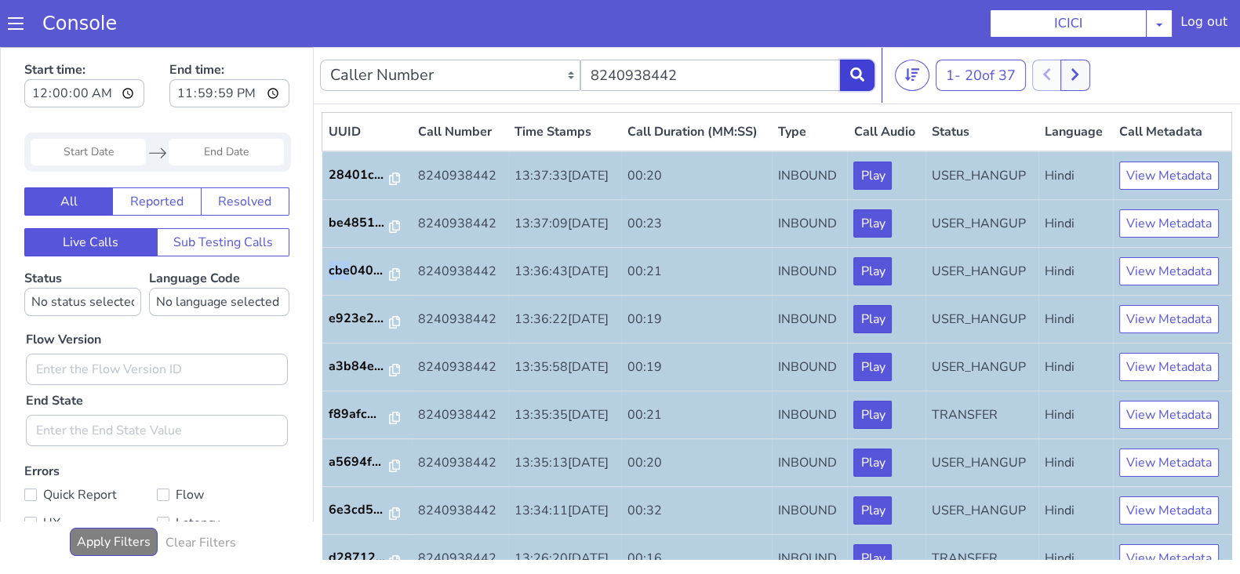
click at [855, 70] on icon at bounding box center [857, 74] width 14 height 14
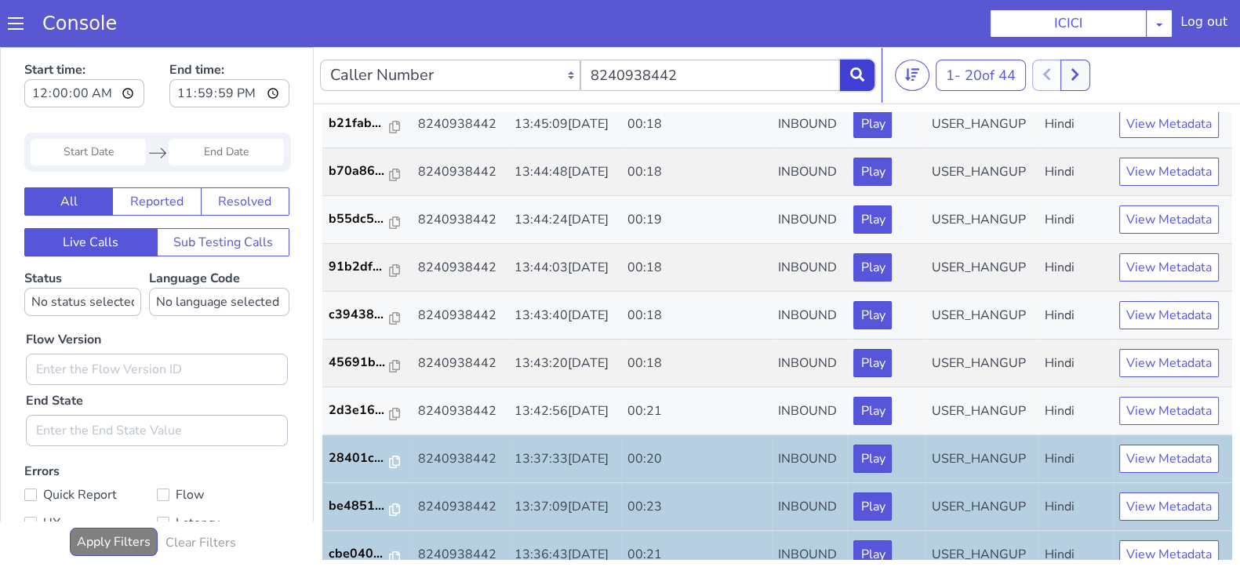
scroll to position [56, 0]
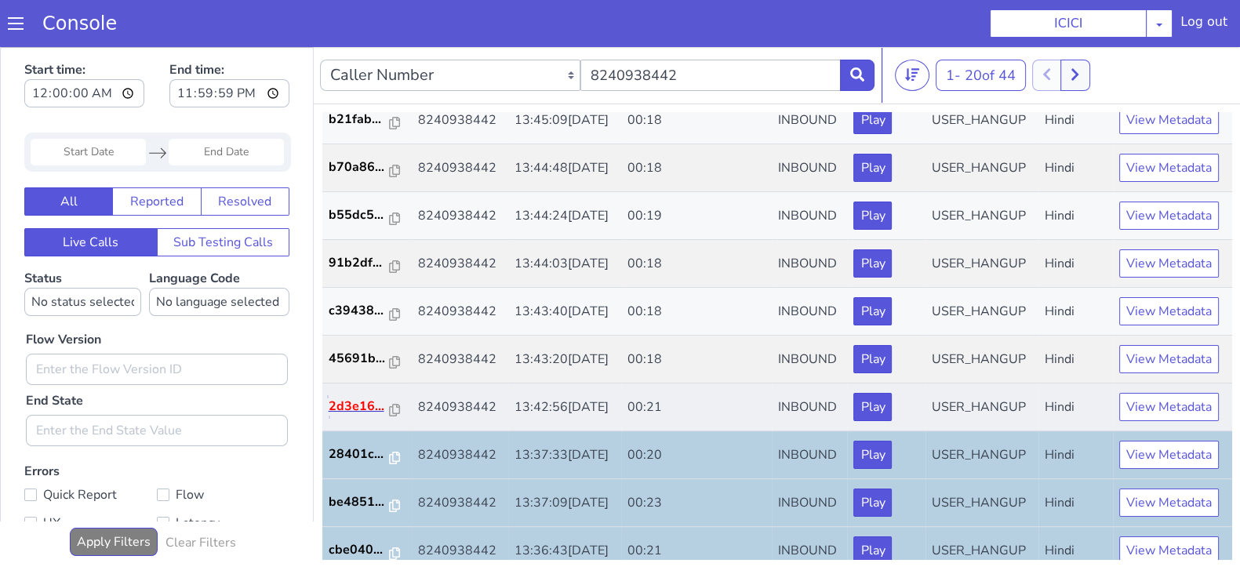
click at [361, 416] on p "2d3e16..." at bounding box center [358, 406] width 61 height 19
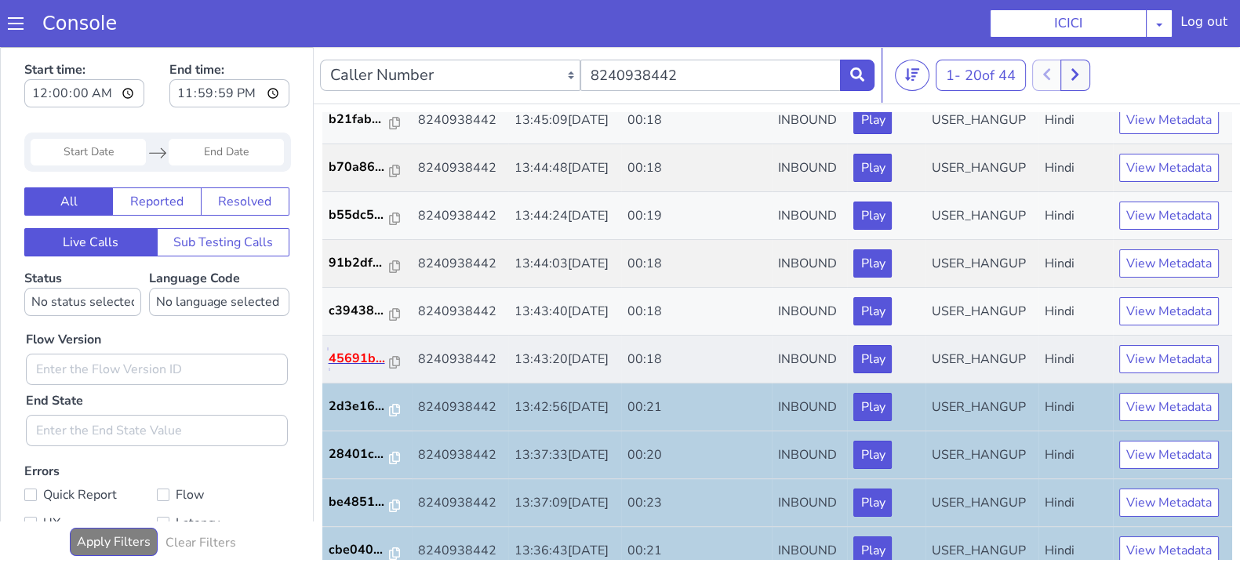
click at [339, 368] on p "45691b..." at bounding box center [358, 358] width 61 height 19
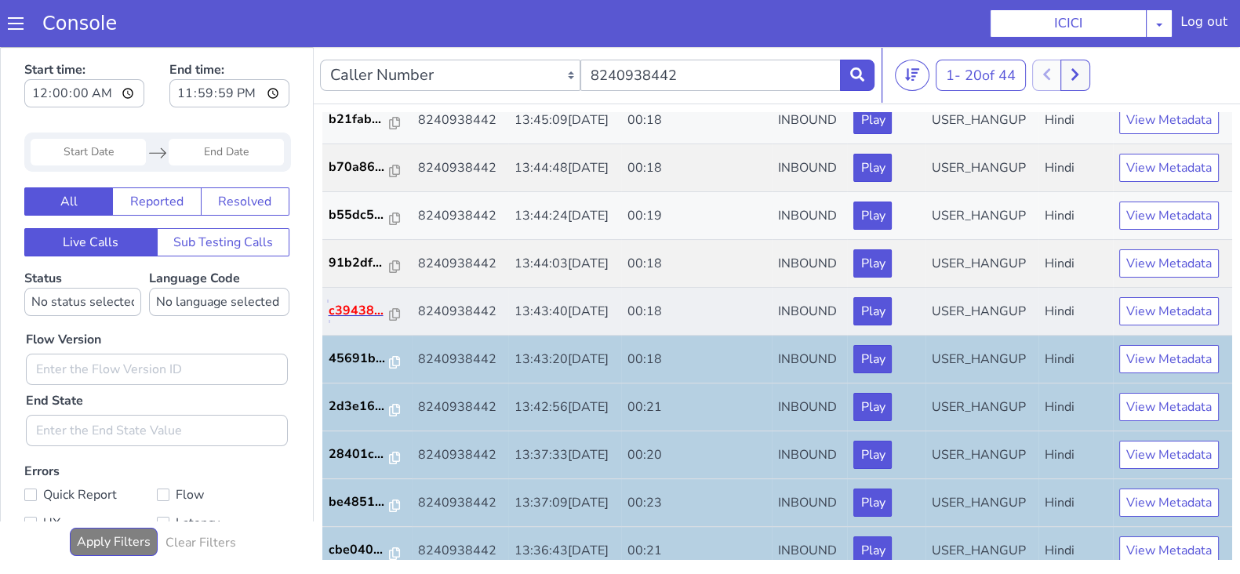
click at [355, 320] on p "c39438..." at bounding box center [358, 310] width 61 height 19
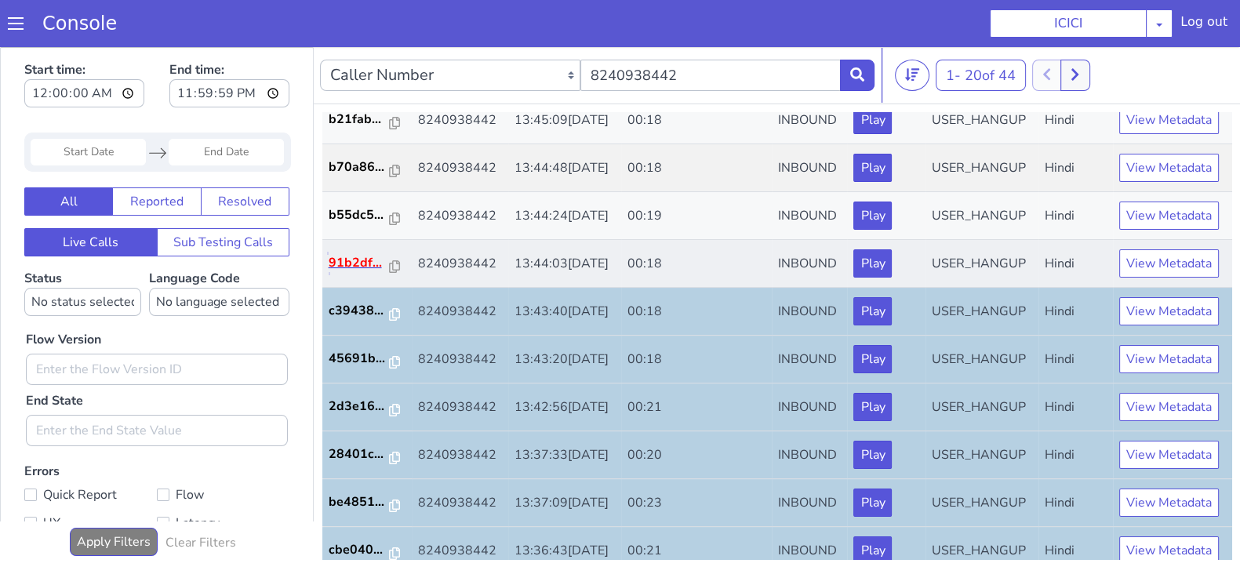
click at [350, 272] on p "91b2df..." at bounding box center [358, 262] width 61 height 19
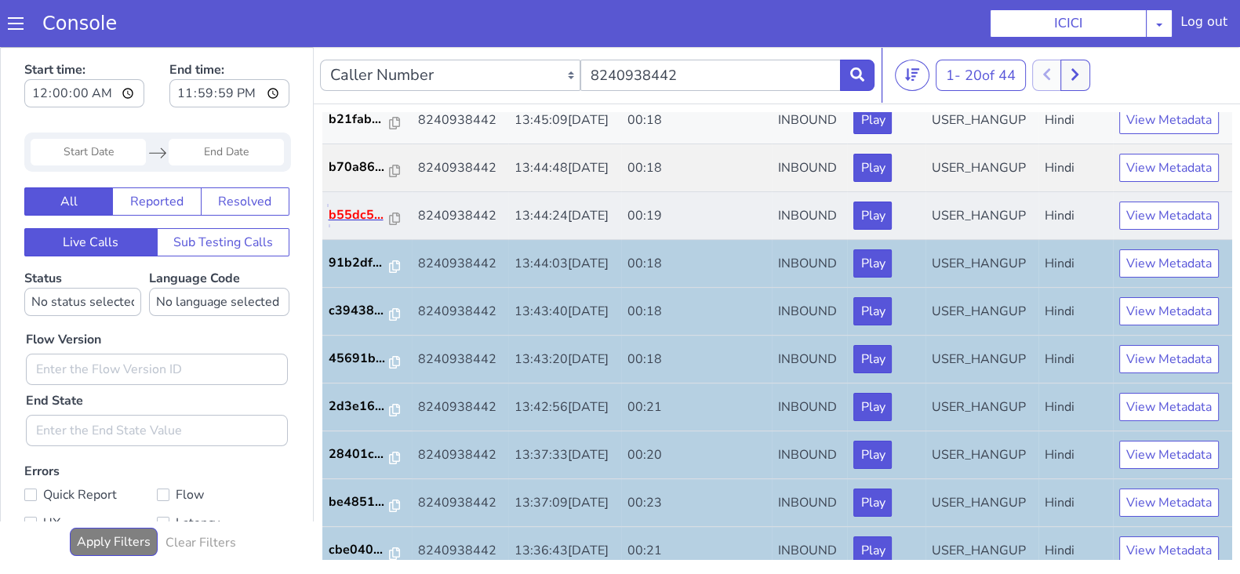
click at [356, 224] on p "b55dc5..." at bounding box center [358, 214] width 61 height 19
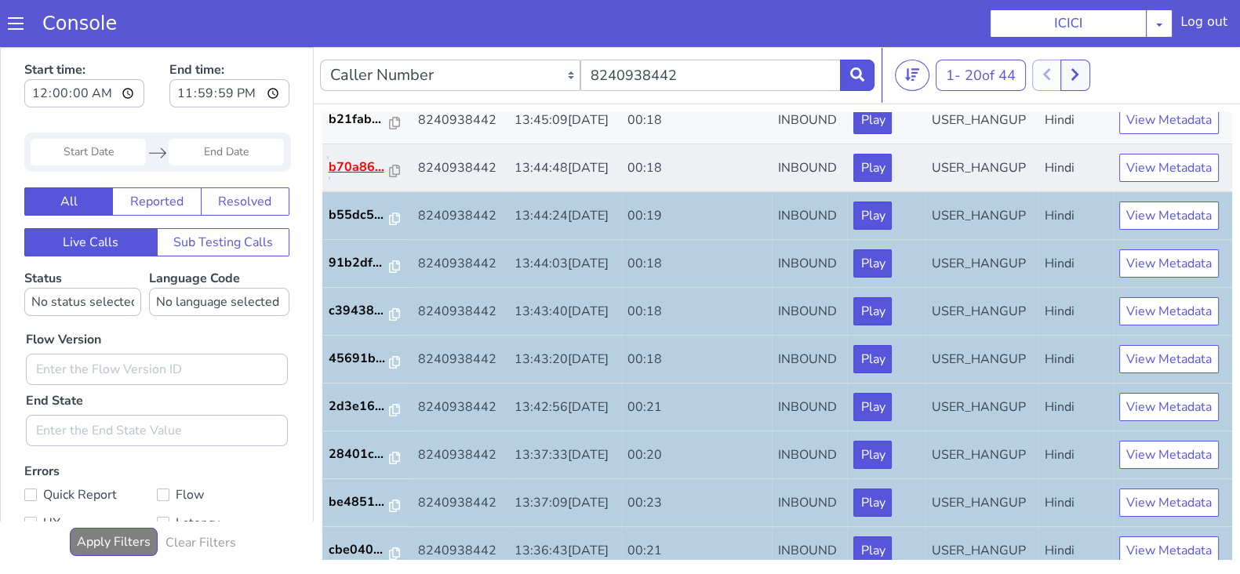
click at [365, 176] on p "b70a86..." at bounding box center [358, 167] width 61 height 19
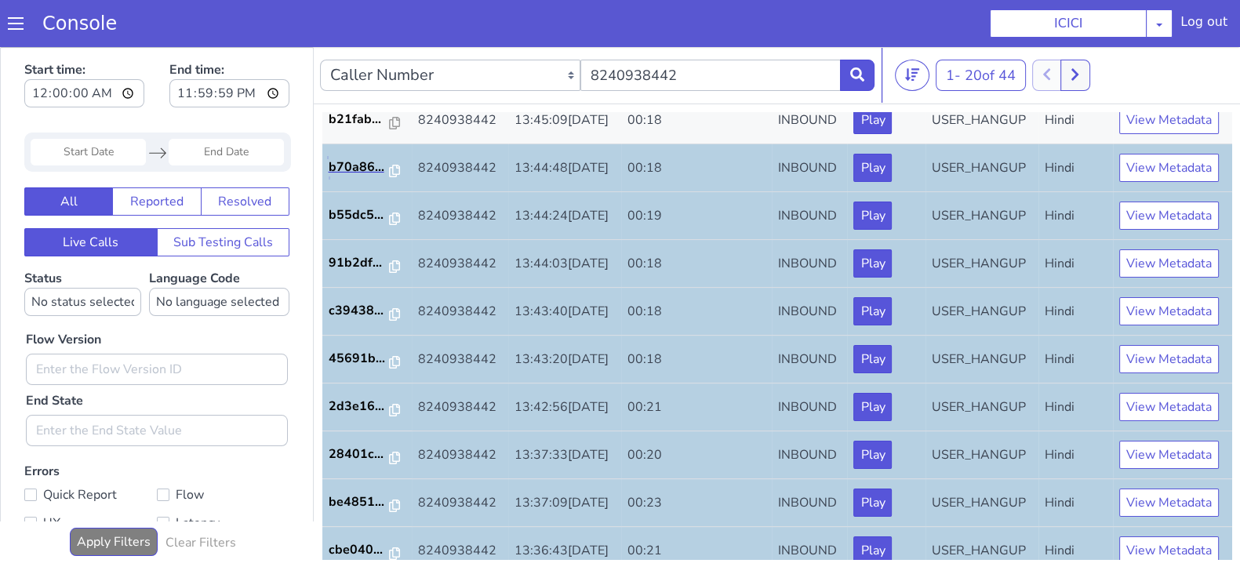
scroll to position [0, 0]
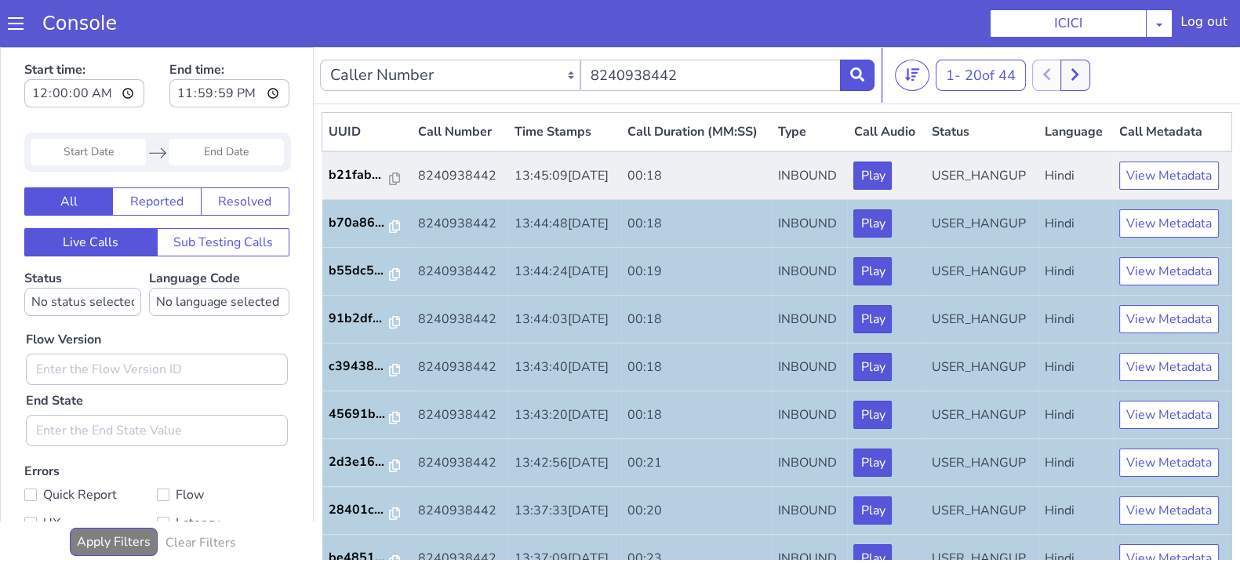
click at [349, 187] on td "b21fab..." at bounding box center [366, 175] width 89 height 49
click at [349, 184] on p "b21fab..." at bounding box center [358, 174] width 61 height 19
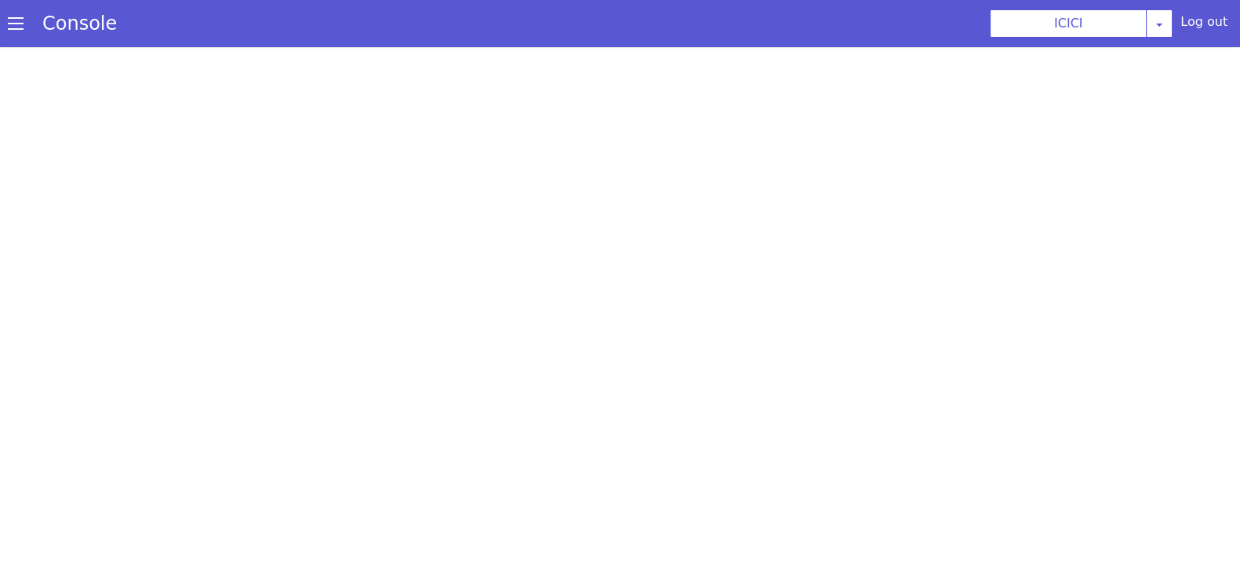
click at [463, 16] on section "Console ICICI AO Smith Airtel DTH Pilot Airtel POC Alice Blue NT Aliceblue Amer…" at bounding box center [620, 23] width 1240 height 47
